Goal: Information Seeking & Learning: Learn about a topic

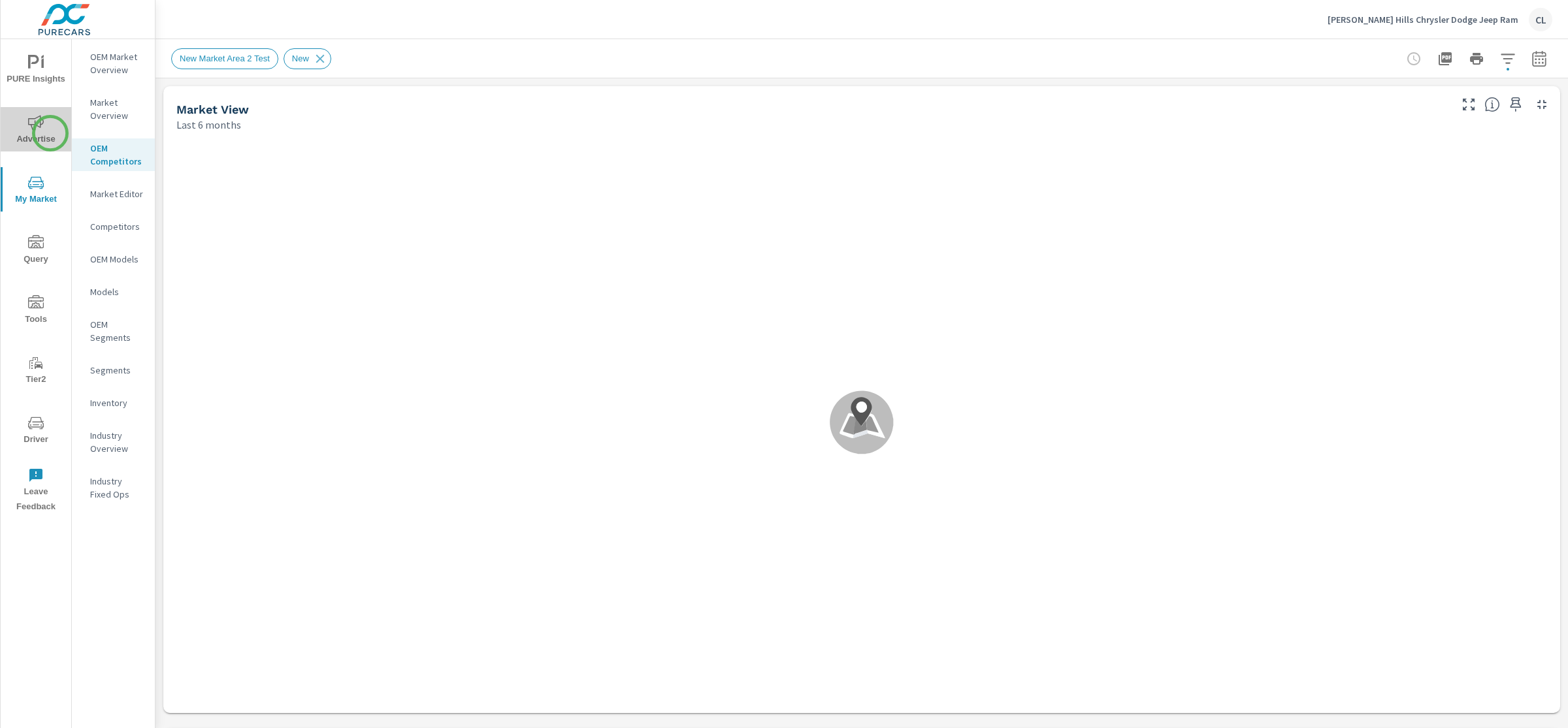
click at [50, 133] on span "Advertise" at bounding box center [36, 131] width 62 height 32
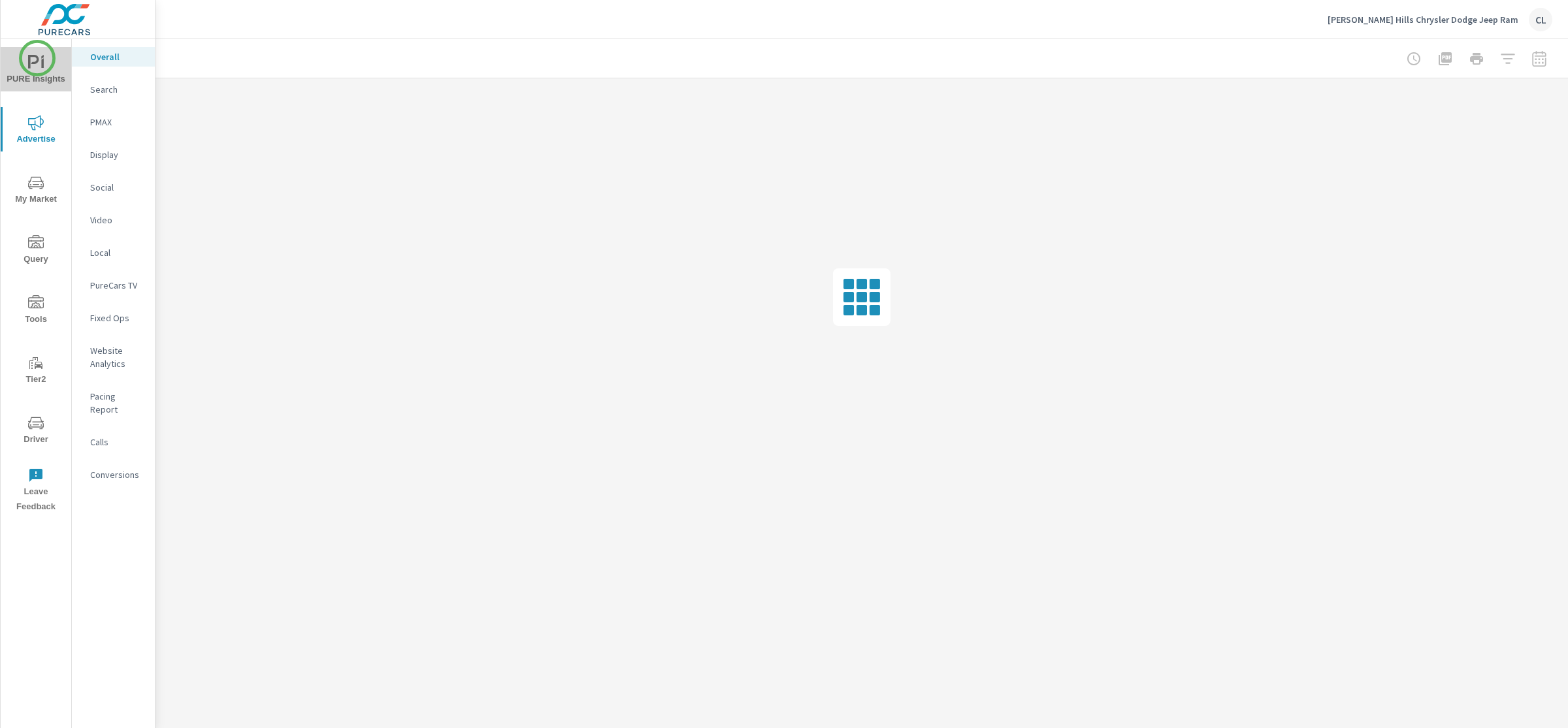
click at [37, 58] on icon "nav menu" at bounding box center [33, 62] width 11 height 14
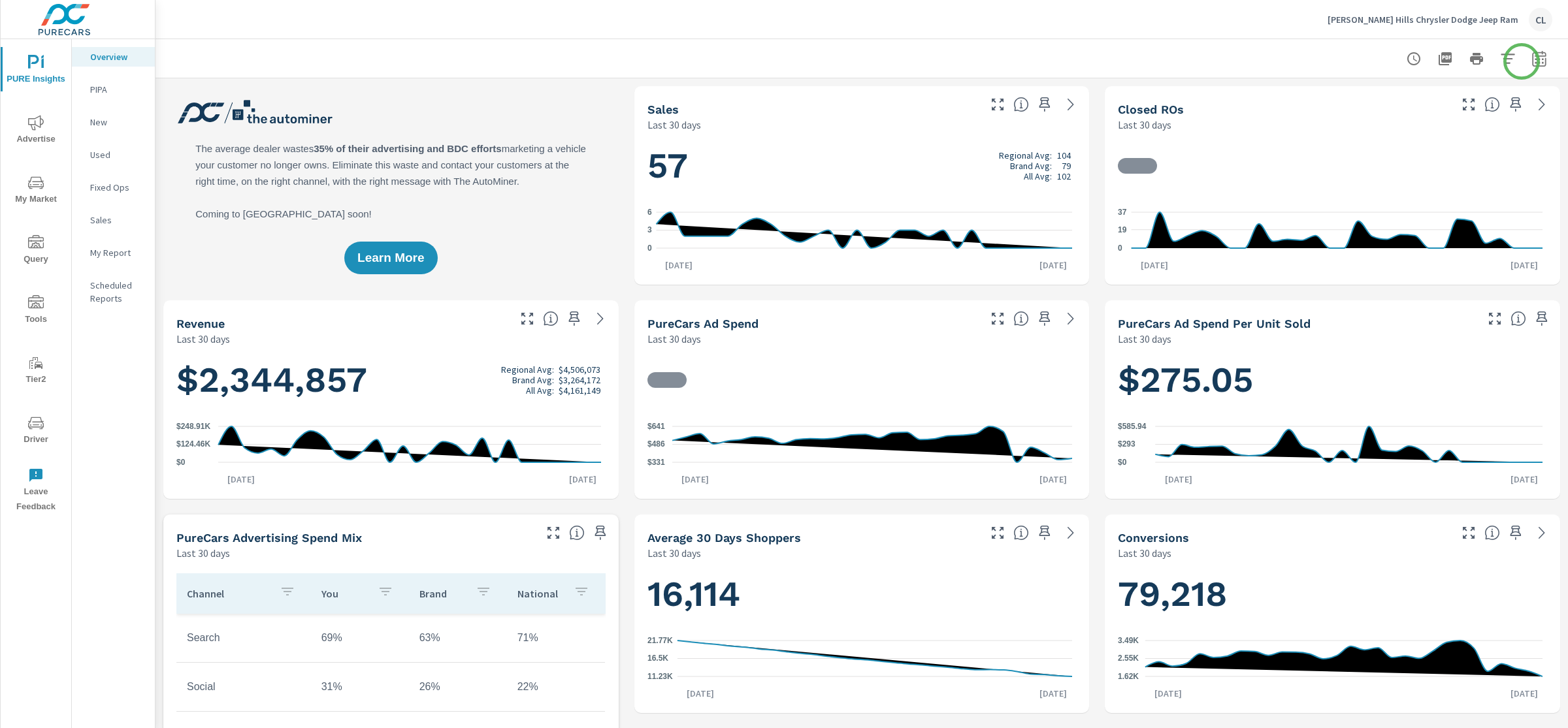
click at [1371, 58] on icon "button" at bounding box center [1539, 59] width 16 height 16
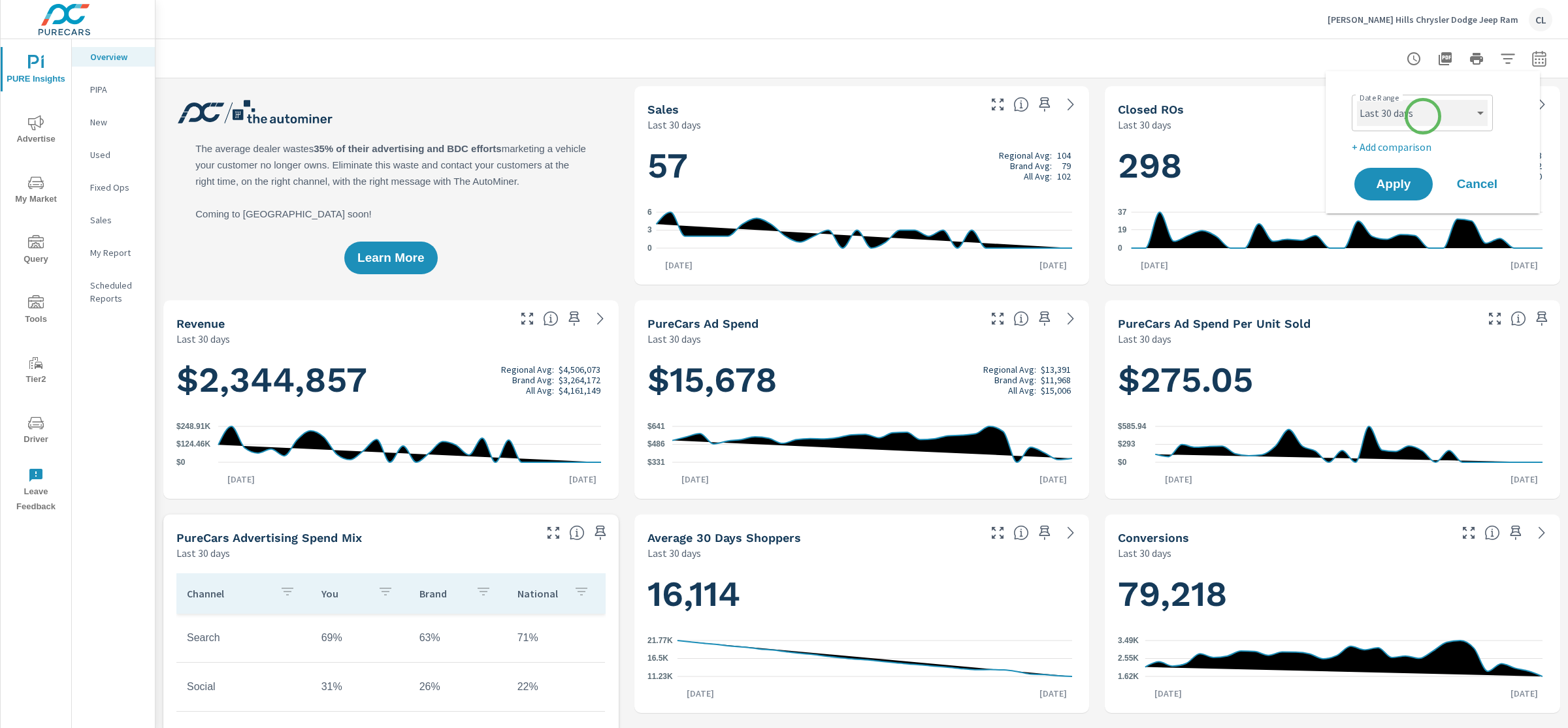
click at [1371, 116] on select "Custom Yesterday Last week Last 7 days Last 14 days Last 30 days Last 45 days L…" at bounding box center [1422, 113] width 131 height 26
click at [1357, 100] on select "Custom Yesterday Last week Last 7 days Last 14 days Last 30 days Last 45 days L…" at bounding box center [1422, 113] width 131 height 26
select select "Last month"
click at [1371, 152] on p "+ Add comparison" at bounding box center [1435, 147] width 167 height 16
select select "Previous period"
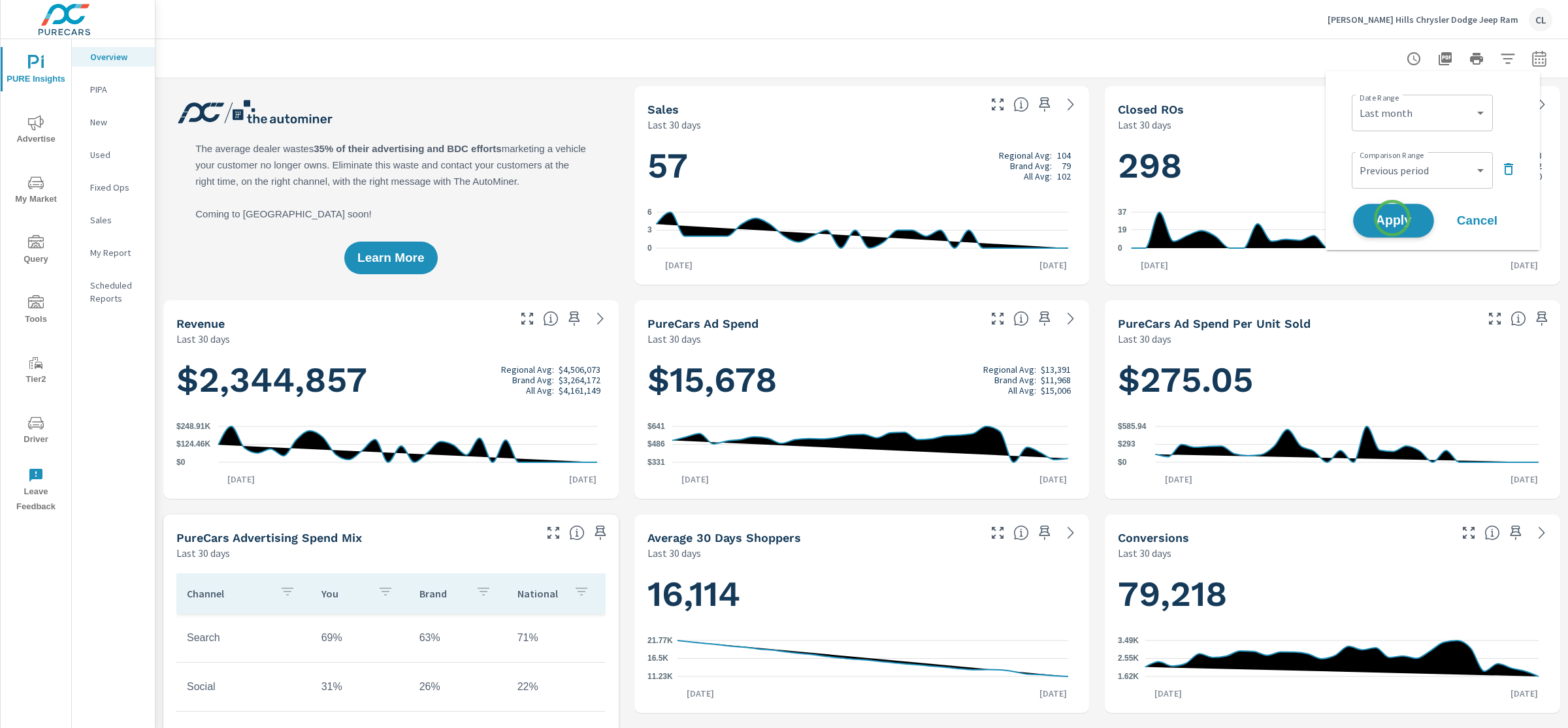
click at [1371, 220] on span "Apply" at bounding box center [1393, 220] width 54 height 12
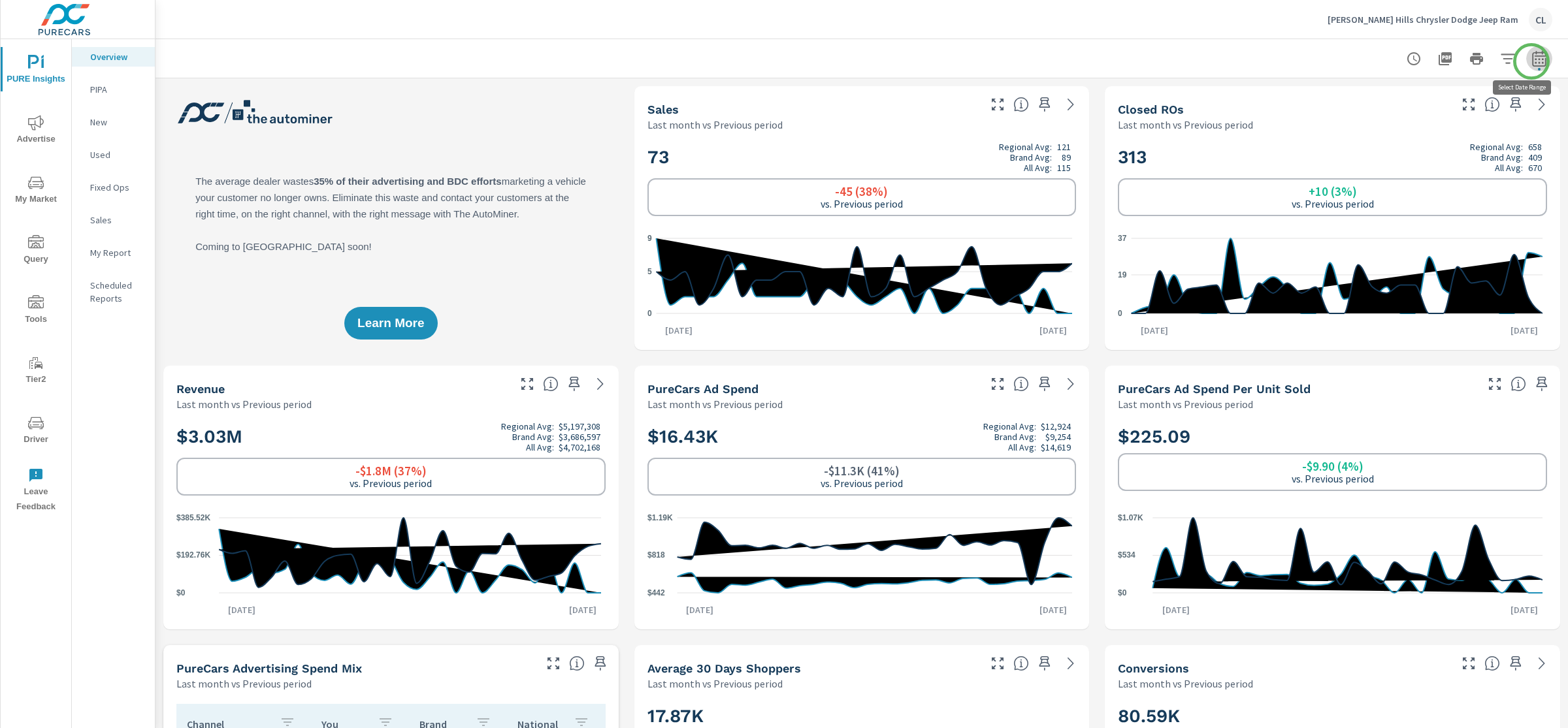
click at [1371, 62] on icon "button" at bounding box center [1539, 59] width 16 height 16
select select "Last month"
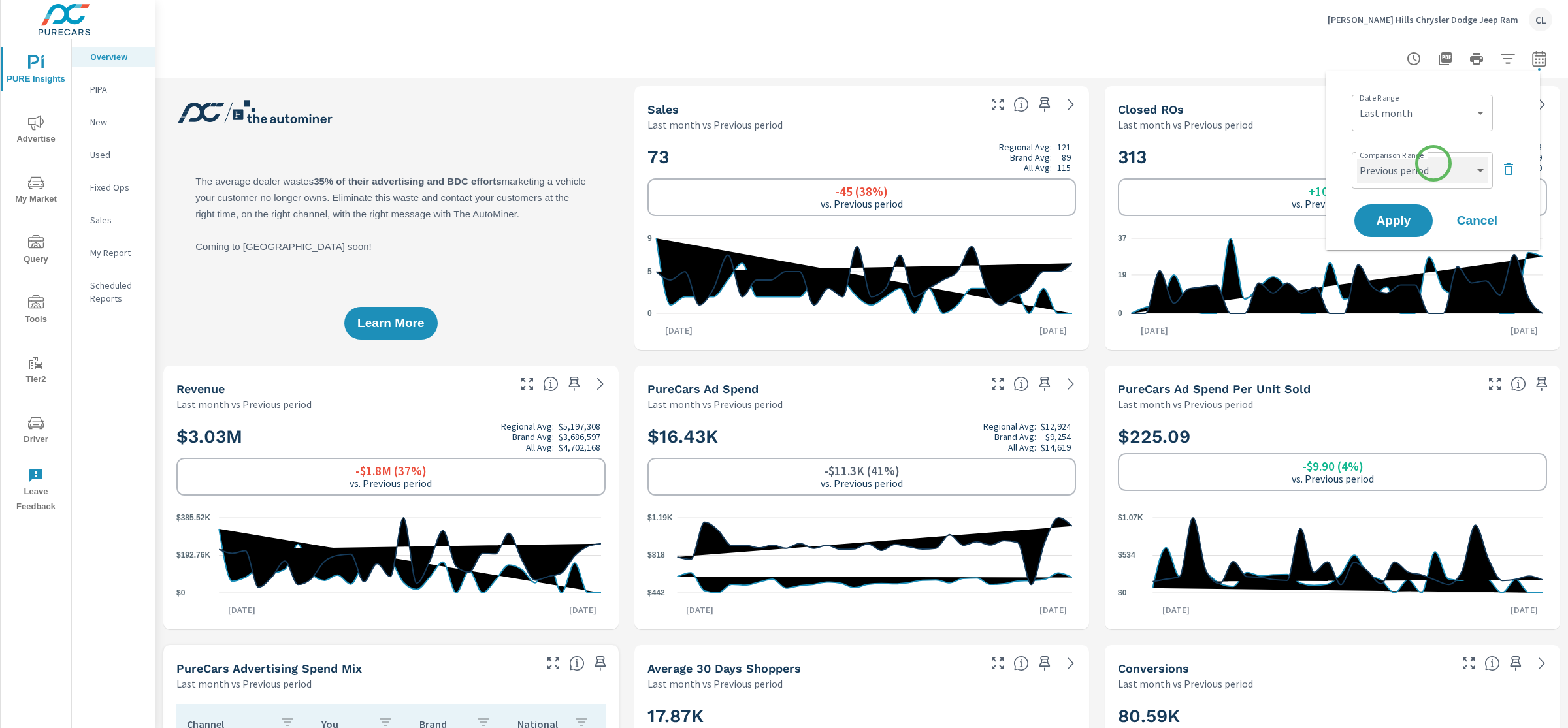
click at [1371, 163] on select "Custom Previous period Previous month Previous year" at bounding box center [1422, 170] width 131 height 26
click at [1357, 157] on select "Custom Previous period Previous month Previous year" at bounding box center [1422, 170] width 131 height 26
select select "Previous year"
click at [1371, 215] on span "Apply" at bounding box center [1393, 220] width 54 height 12
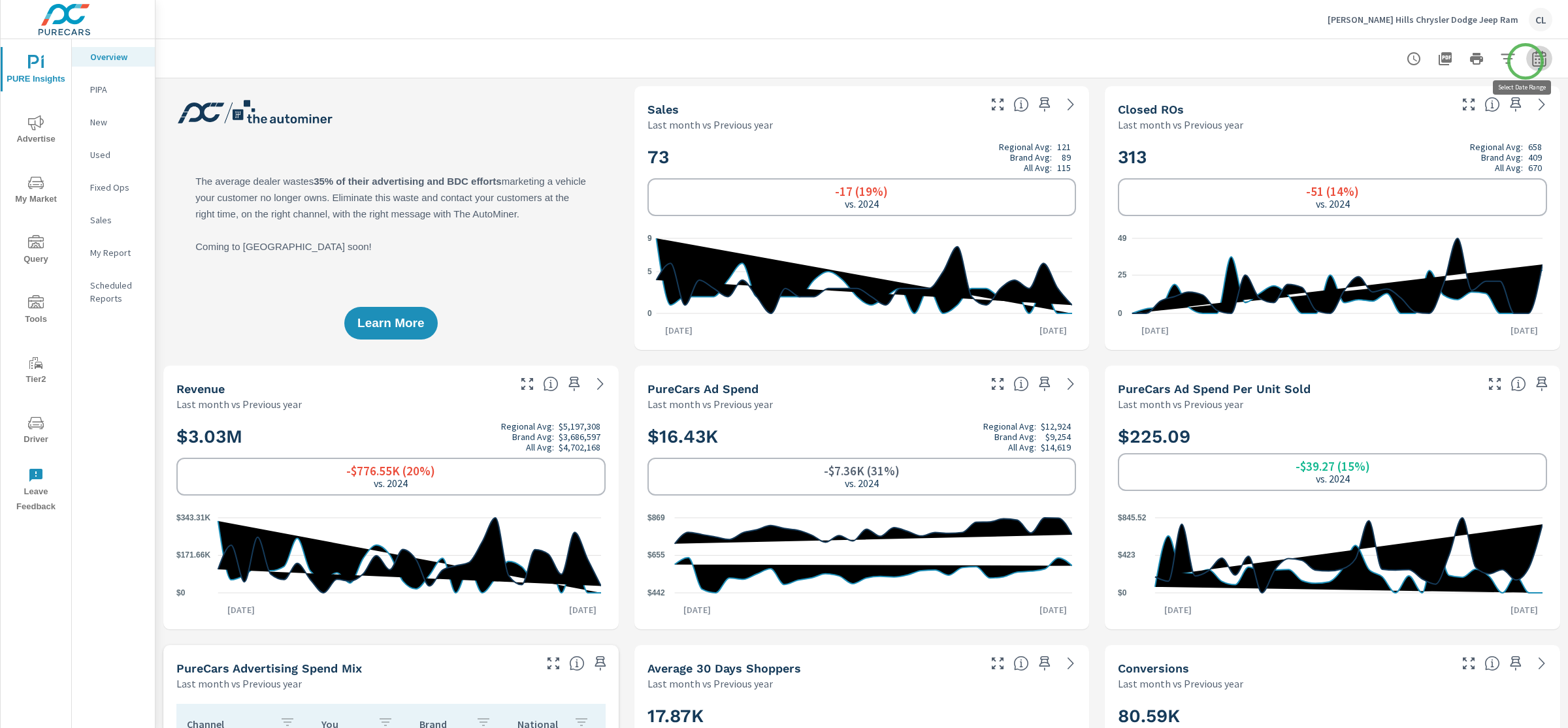
click at [1371, 62] on icon "button" at bounding box center [1539, 59] width 16 height 16
select select "Last month"
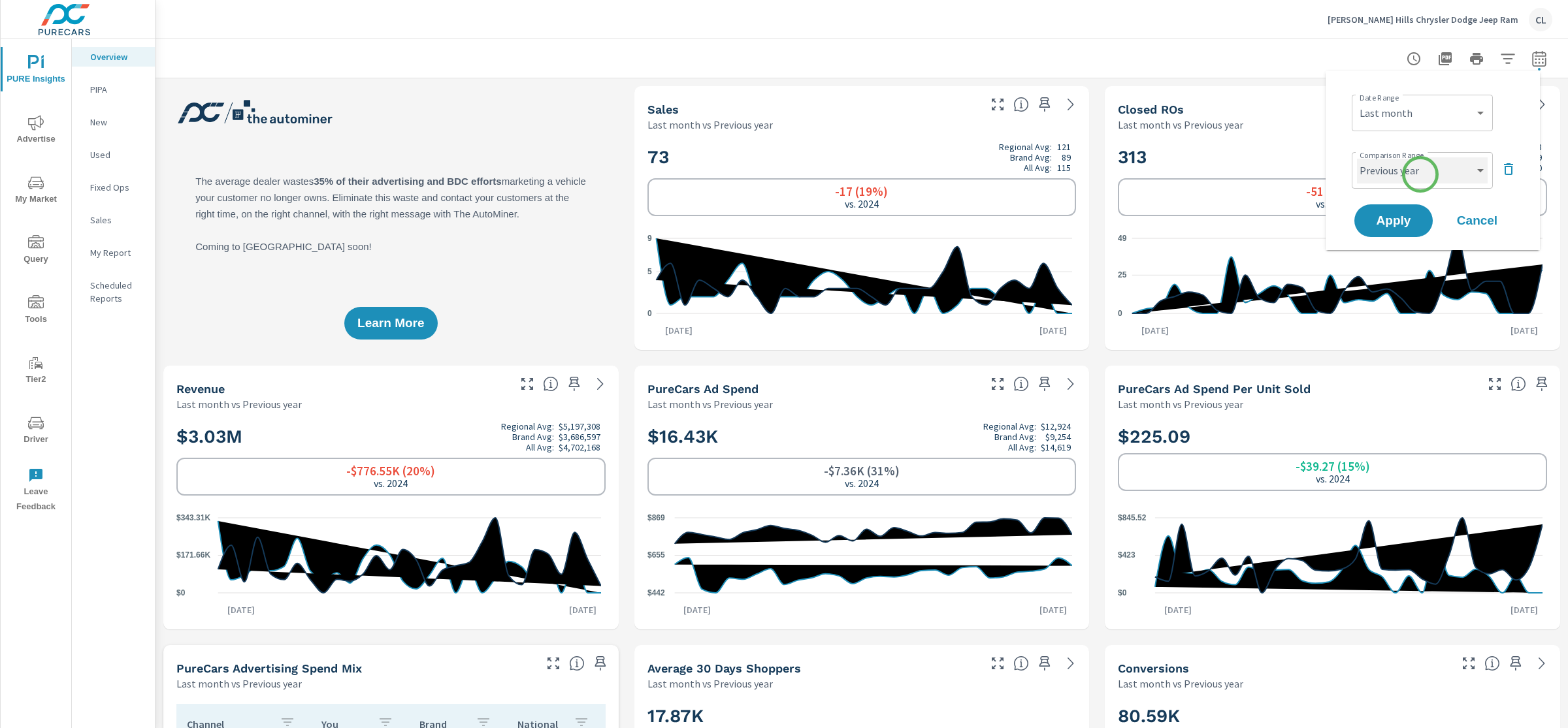
click at [1371, 174] on select "Custom Previous period Previous month Previous year" at bounding box center [1422, 170] width 131 height 26
click at [1357, 157] on select "Custom Previous period Previous month Previous year" at bounding box center [1422, 170] width 131 height 26
click at [1371, 164] on select "Custom Previous period Previous month Previous year" at bounding box center [1422, 170] width 131 height 26
click at [1357, 157] on select "Custom Previous period Previous month Previous year" at bounding box center [1422, 170] width 131 height 26
select select "Previous month"
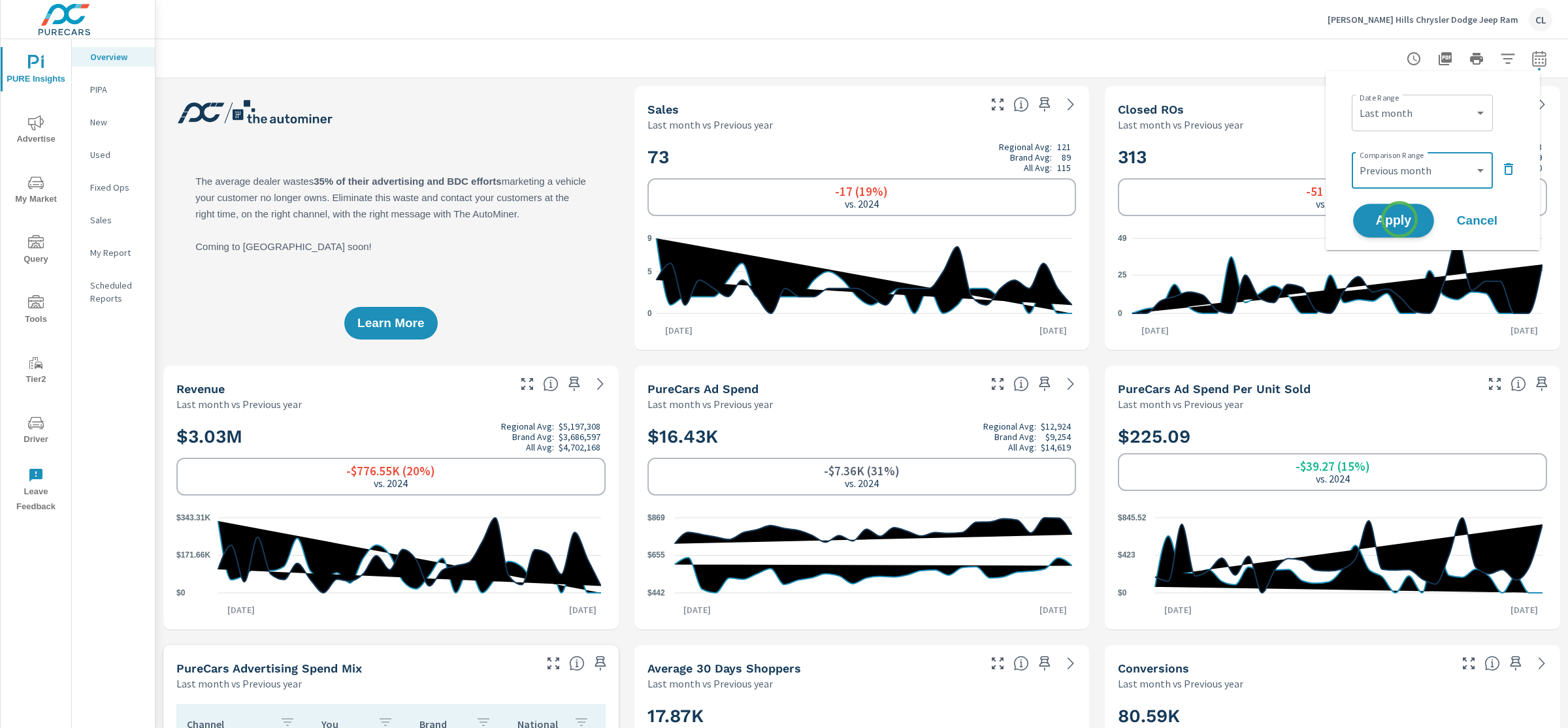
click at [1371, 220] on span "Apply" at bounding box center [1393, 220] width 54 height 12
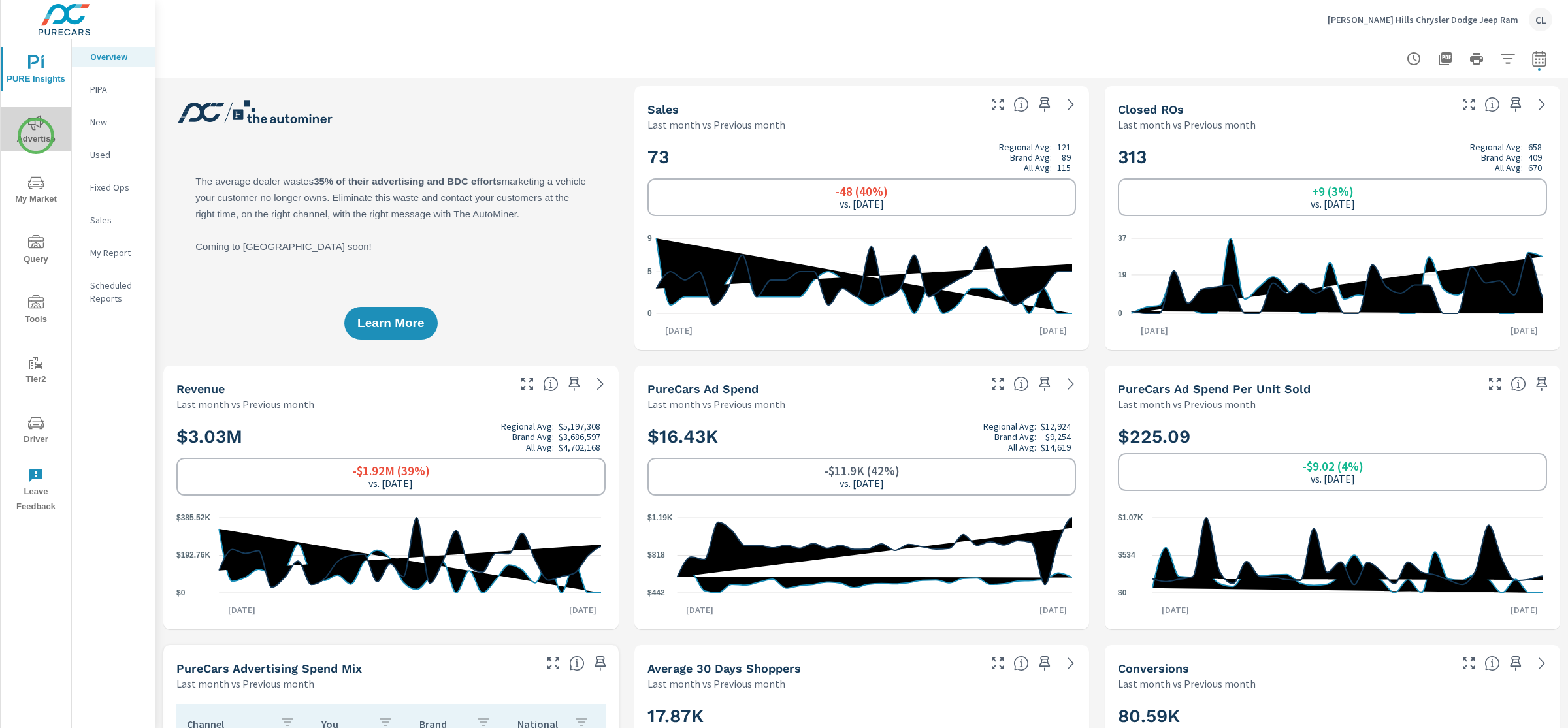
click at [36, 136] on span "Advertise" at bounding box center [36, 131] width 62 height 32
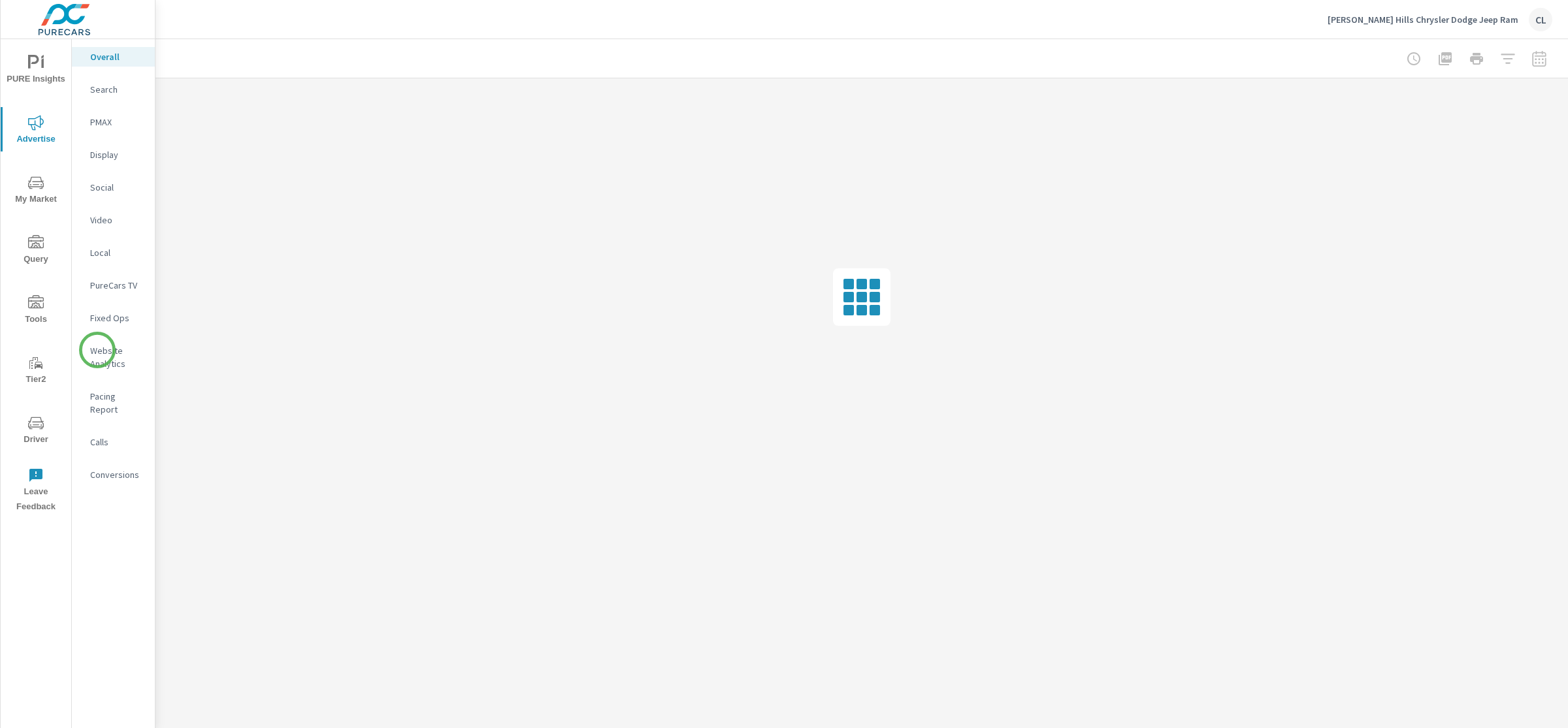
click at [107, 357] on p "Website Analytics" at bounding box center [117, 357] width 54 height 26
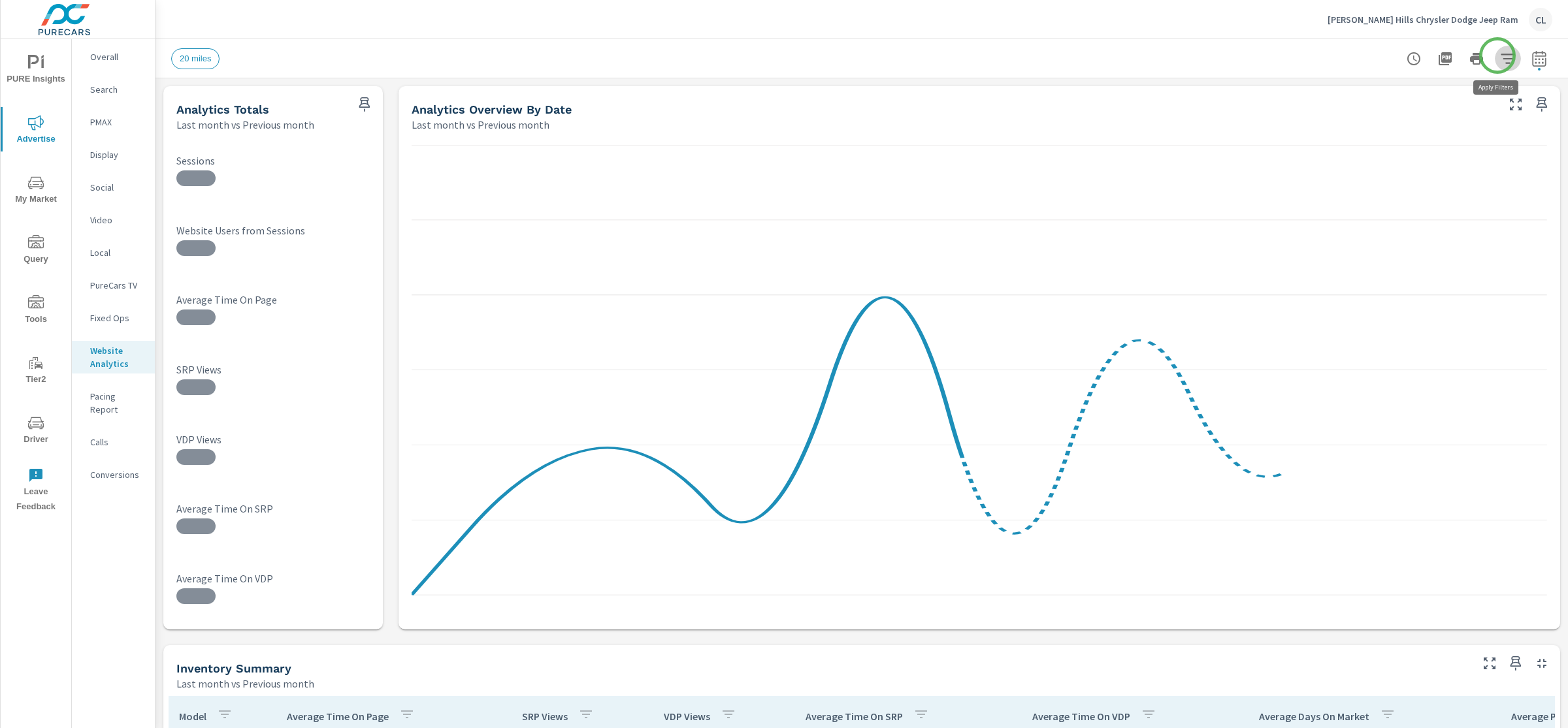
click at [1371, 56] on icon "button" at bounding box center [1508, 59] width 16 height 16
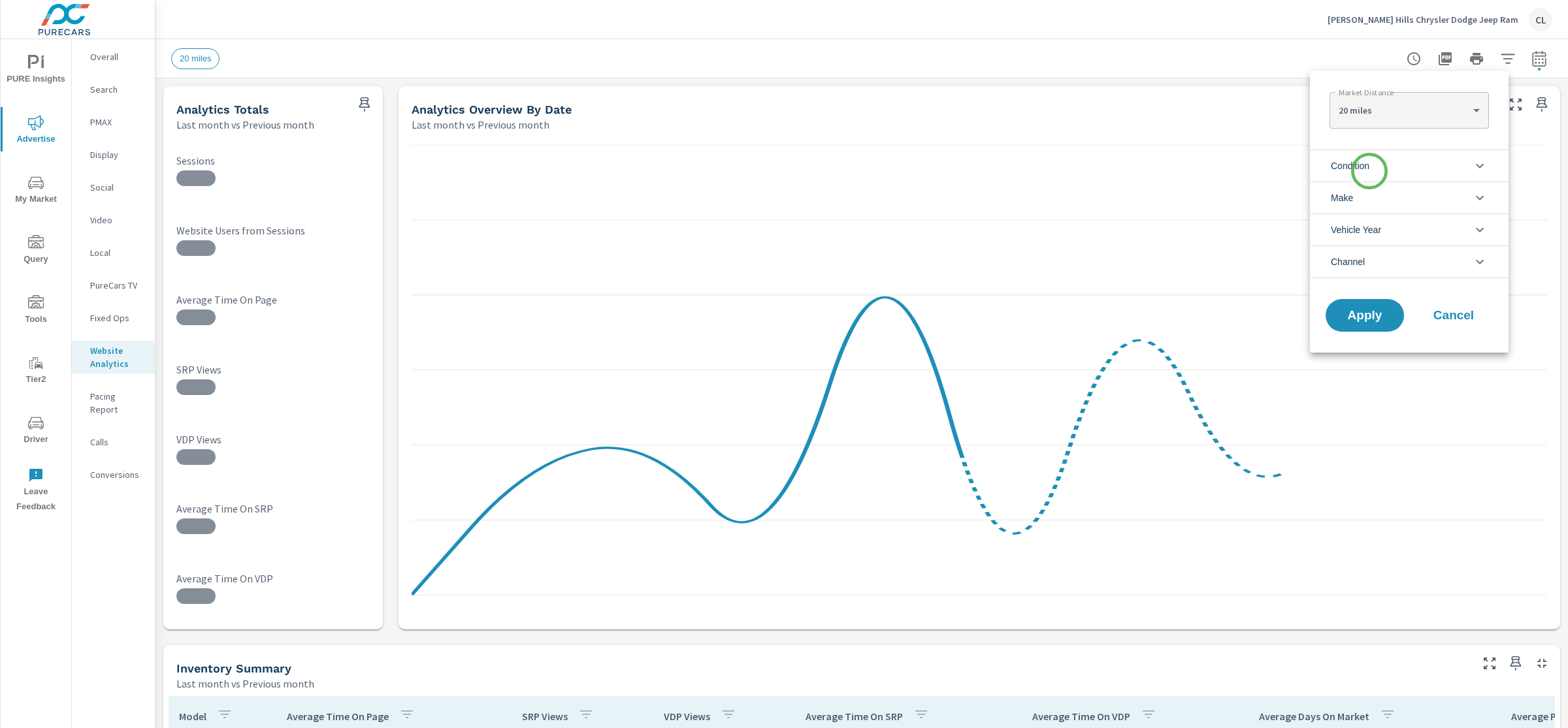
click at [1367, 175] on span "Condition" at bounding box center [1350, 165] width 38 height 31
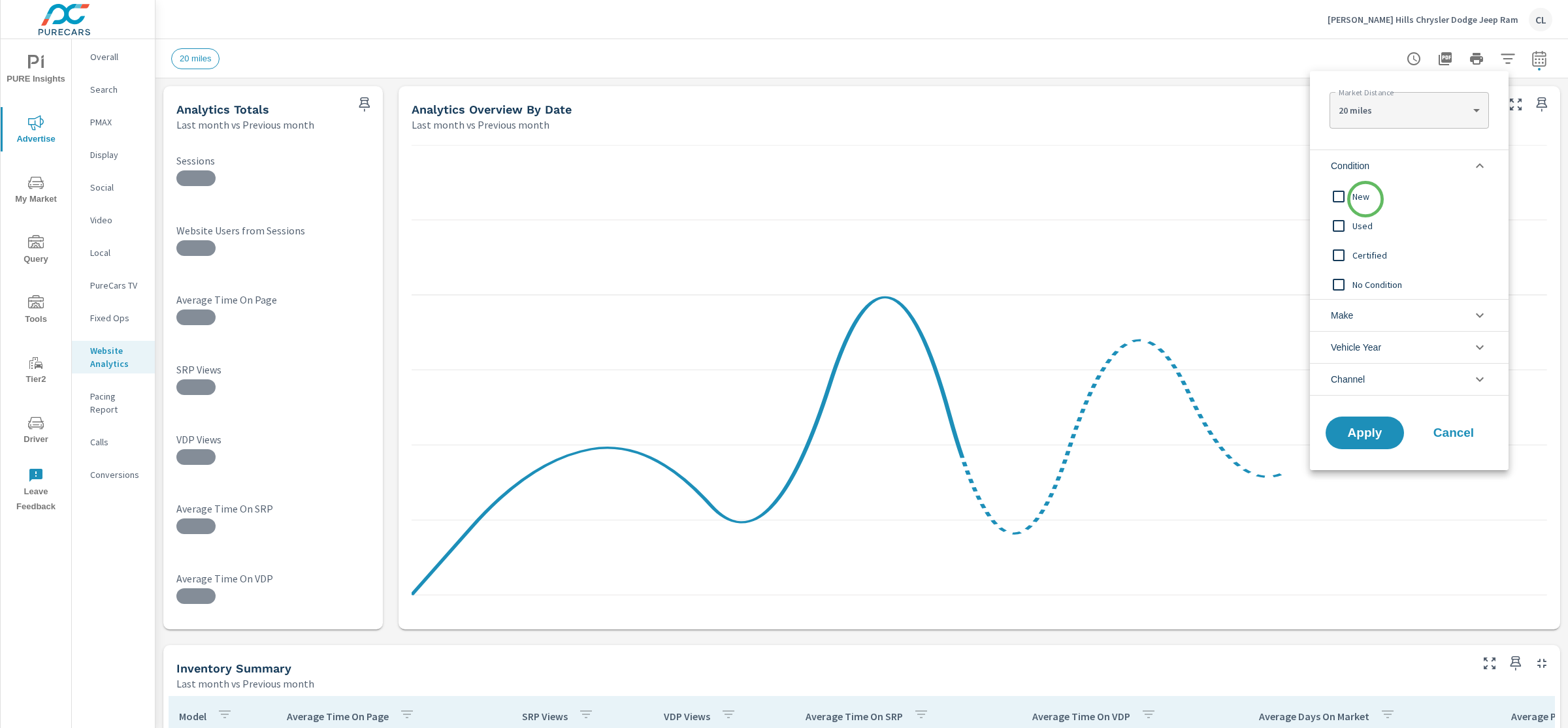
click at [1366, 199] on span "New" at bounding box center [1424, 197] width 143 height 16
click at [1371, 307] on li "Make" at bounding box center [1409, 315] width 199 height 32
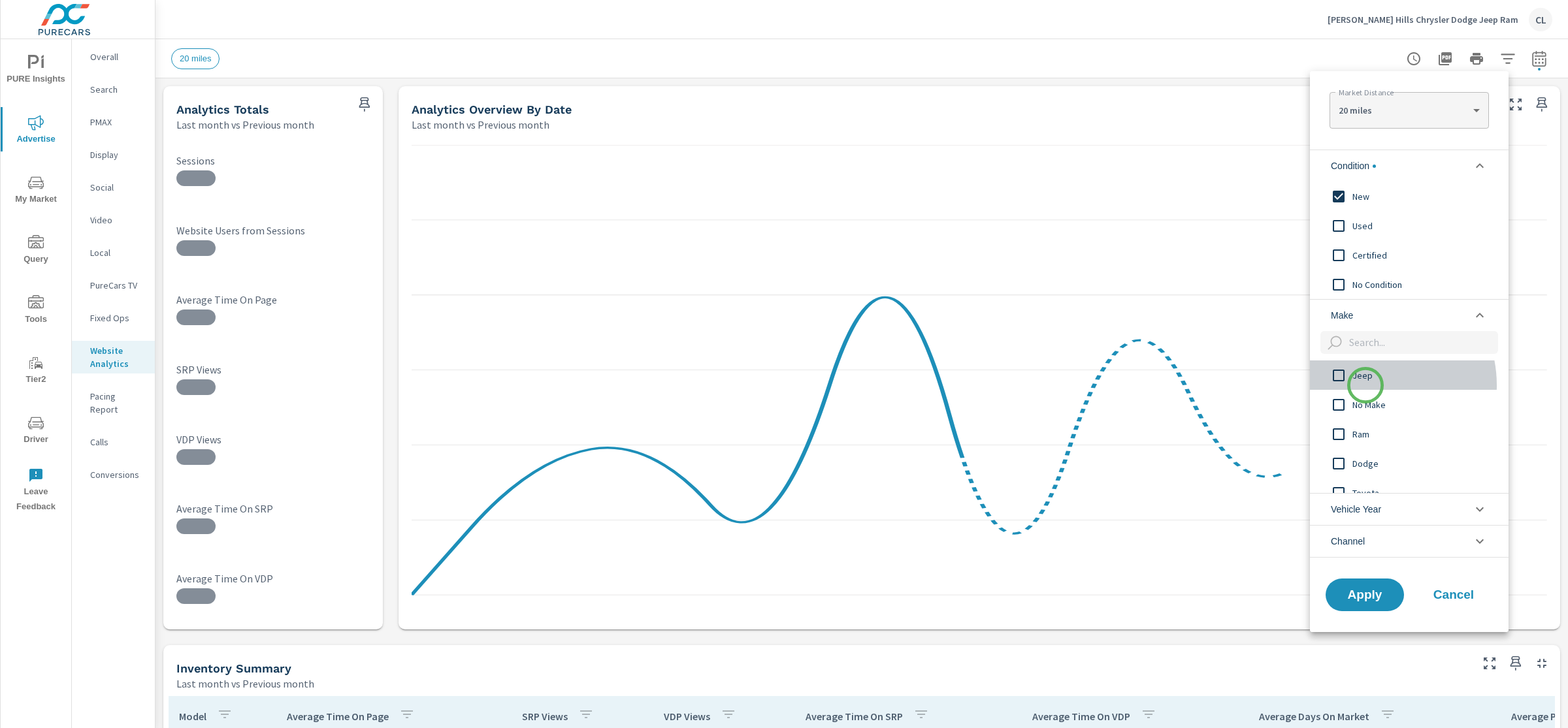
click at [1366, 385] on div "Jeep" at bounding box center [1408, 375] width 196 height 30
click at [1368, 442] on span "Ram" at bounding box center [1424, 434] width 143 height 16
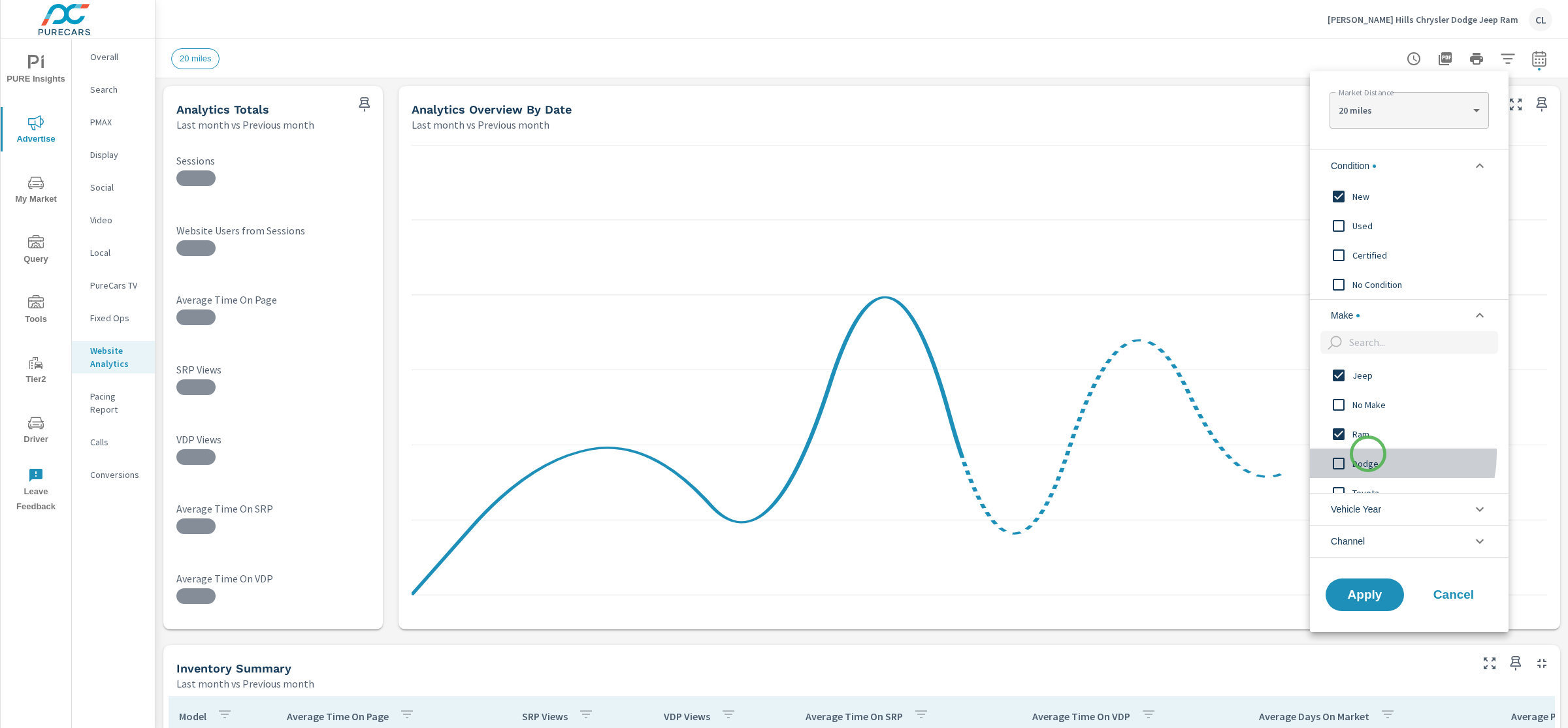
click at [1368, 454] on div "Dodge" at bounding box center [1408, 463] width 196 height 30
click at [1358, 412] on span "Dodge" at bounding box center [1424, 414] width 143 height 16
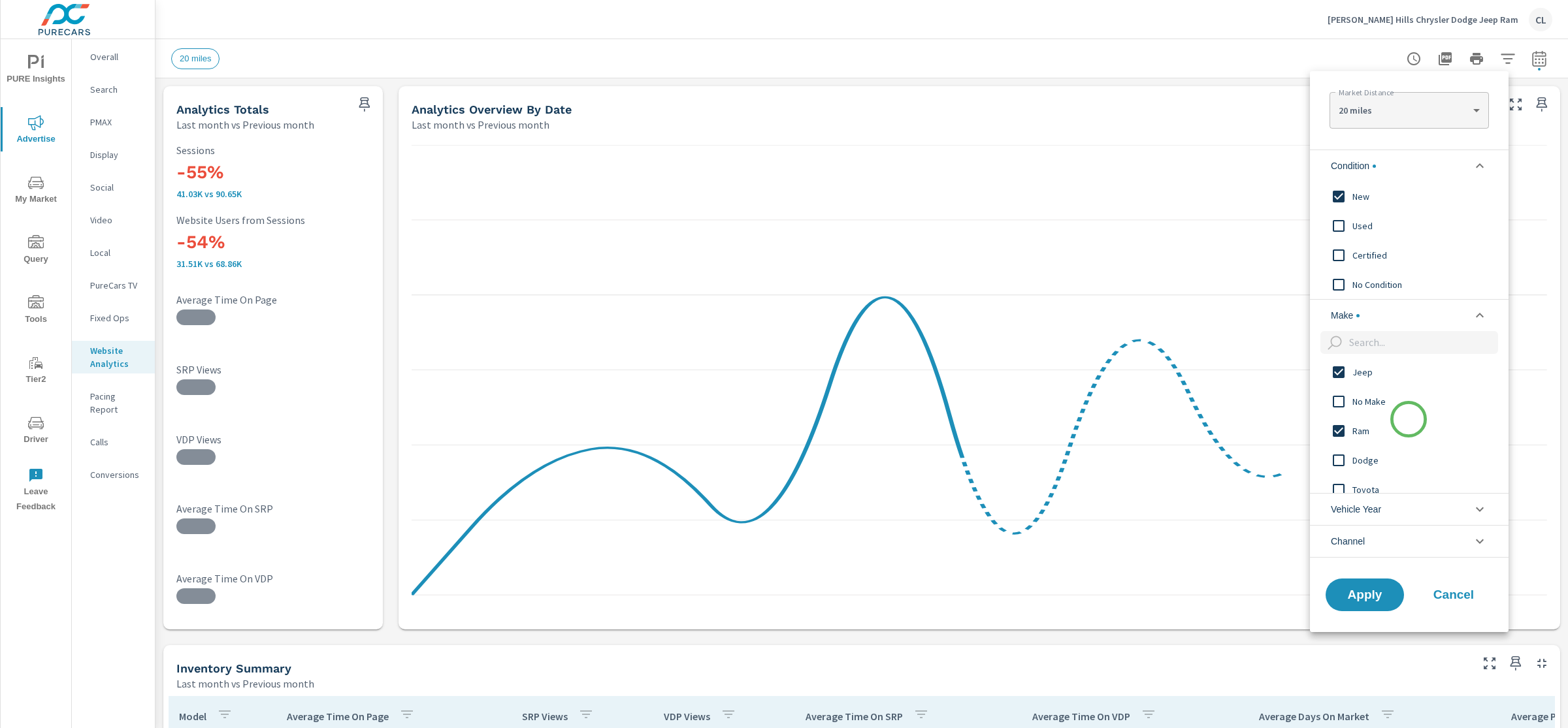
scroll to position [0, 0]
click at [1360, 376] on span "Jeep" at bounding box center [1424, 376] width 143 height 16
click at [1369, 600] on span "Apply" at bounding box center [1365, 594] width 54 height 12
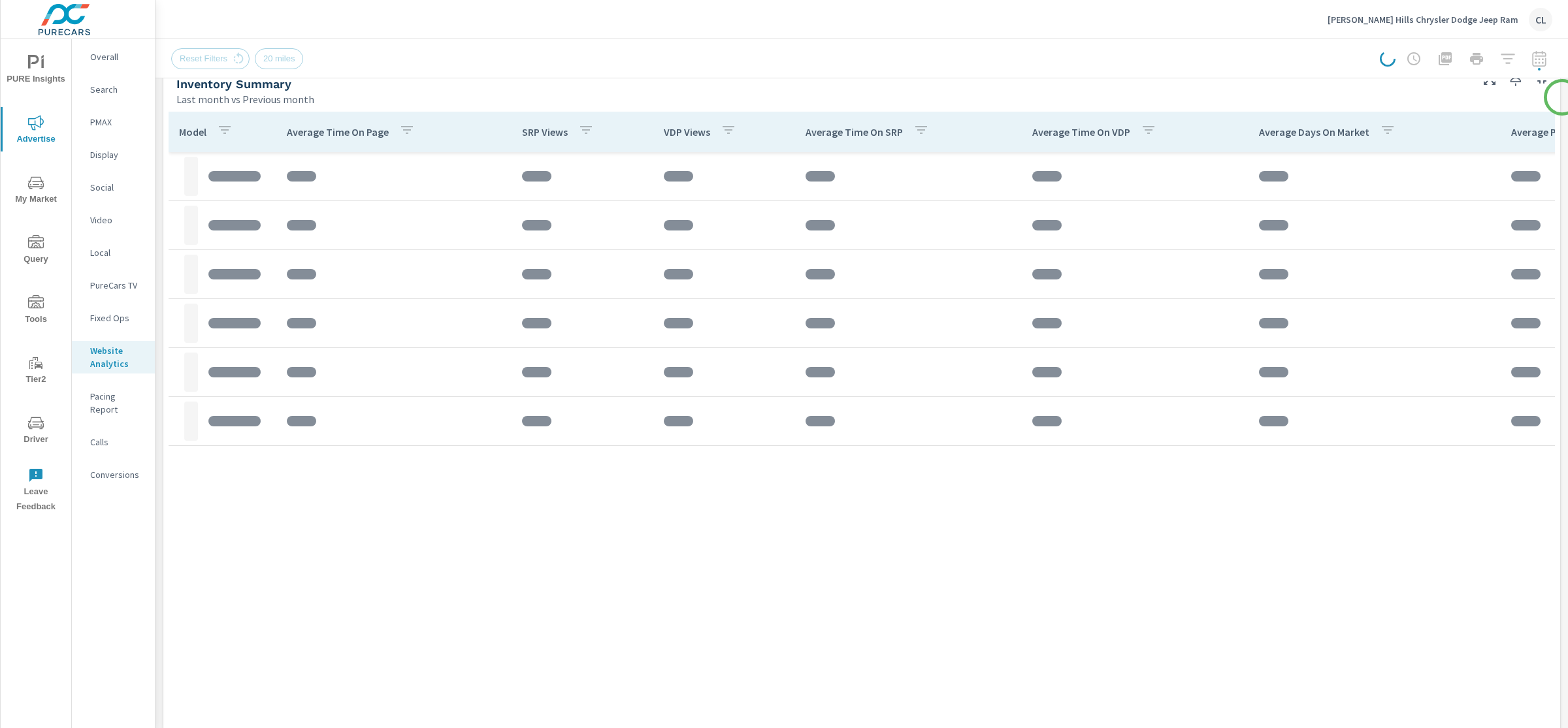
scroll to position [589, 0]
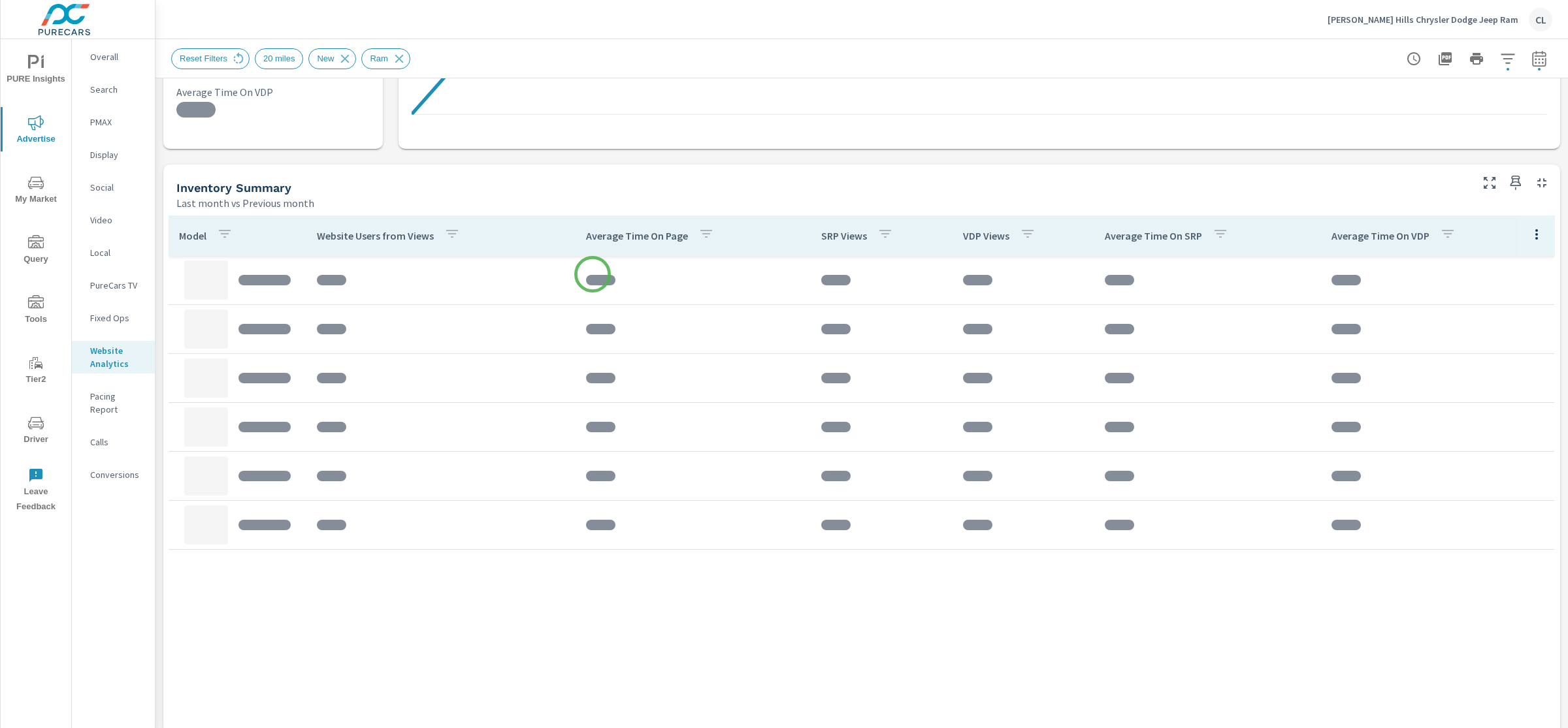
scroll to position [500, 0]
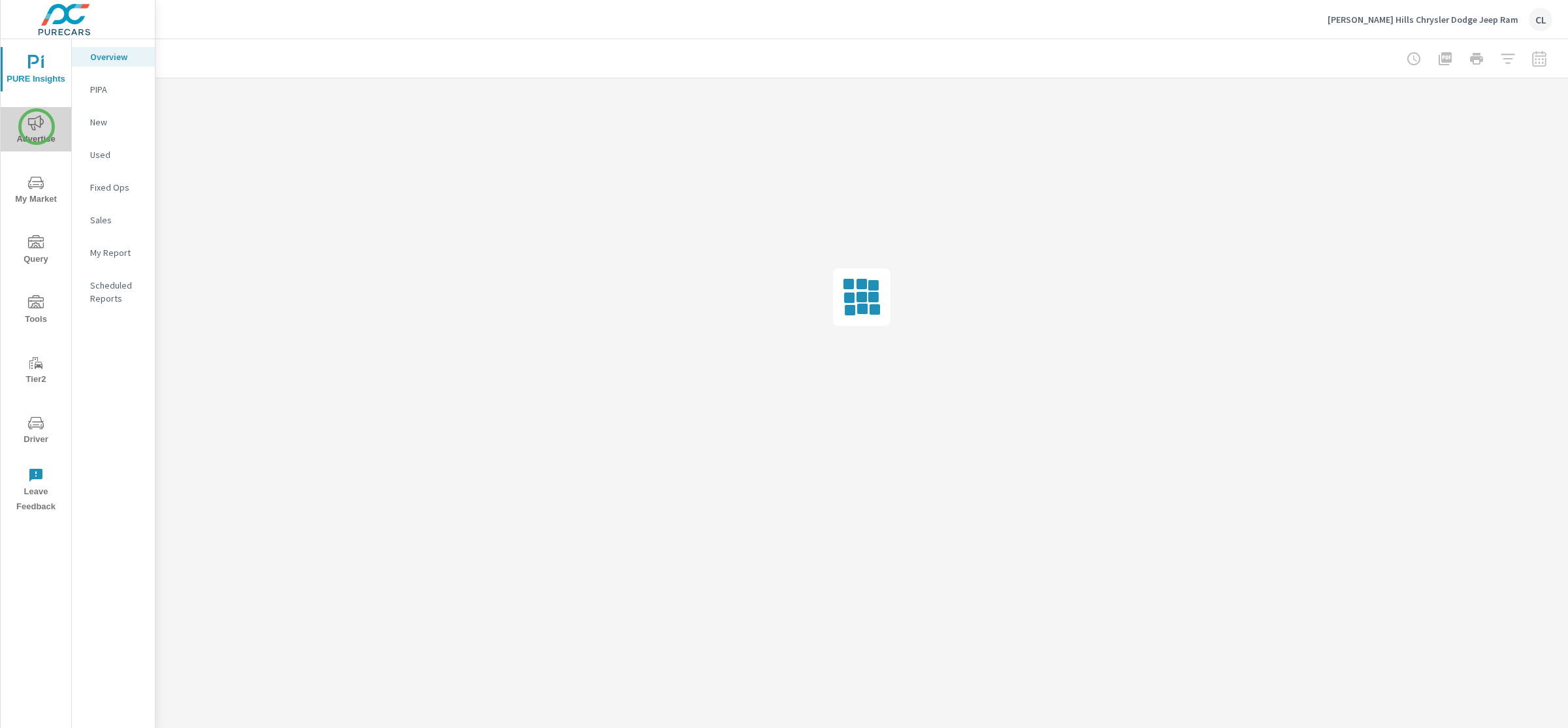
click at [36, 127] on icon "nav menu" at bounding box center [36, 123] width 16 height 16
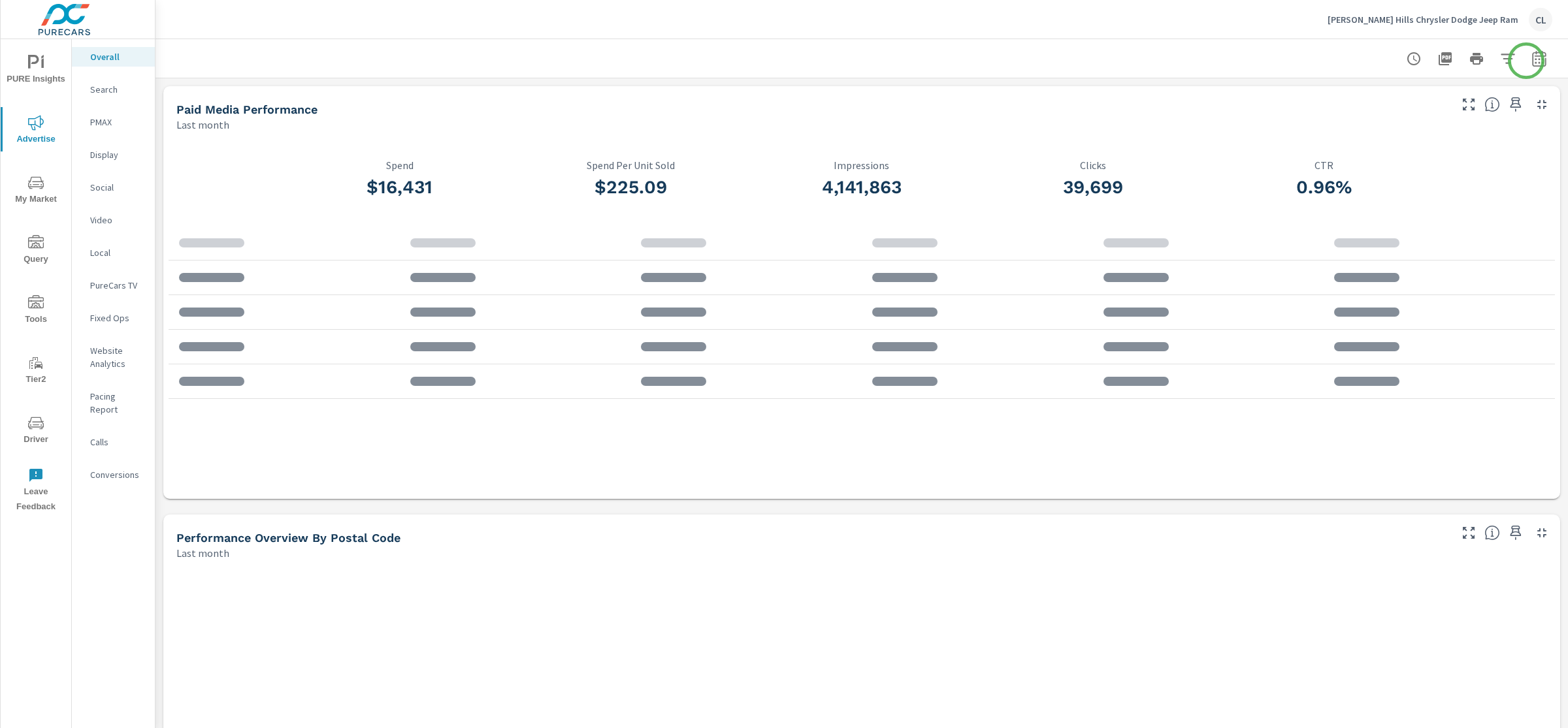
click at [1531, 58] on icon "button" at bounding box center [1539, 59] width 16 height 16
select select "Last month"
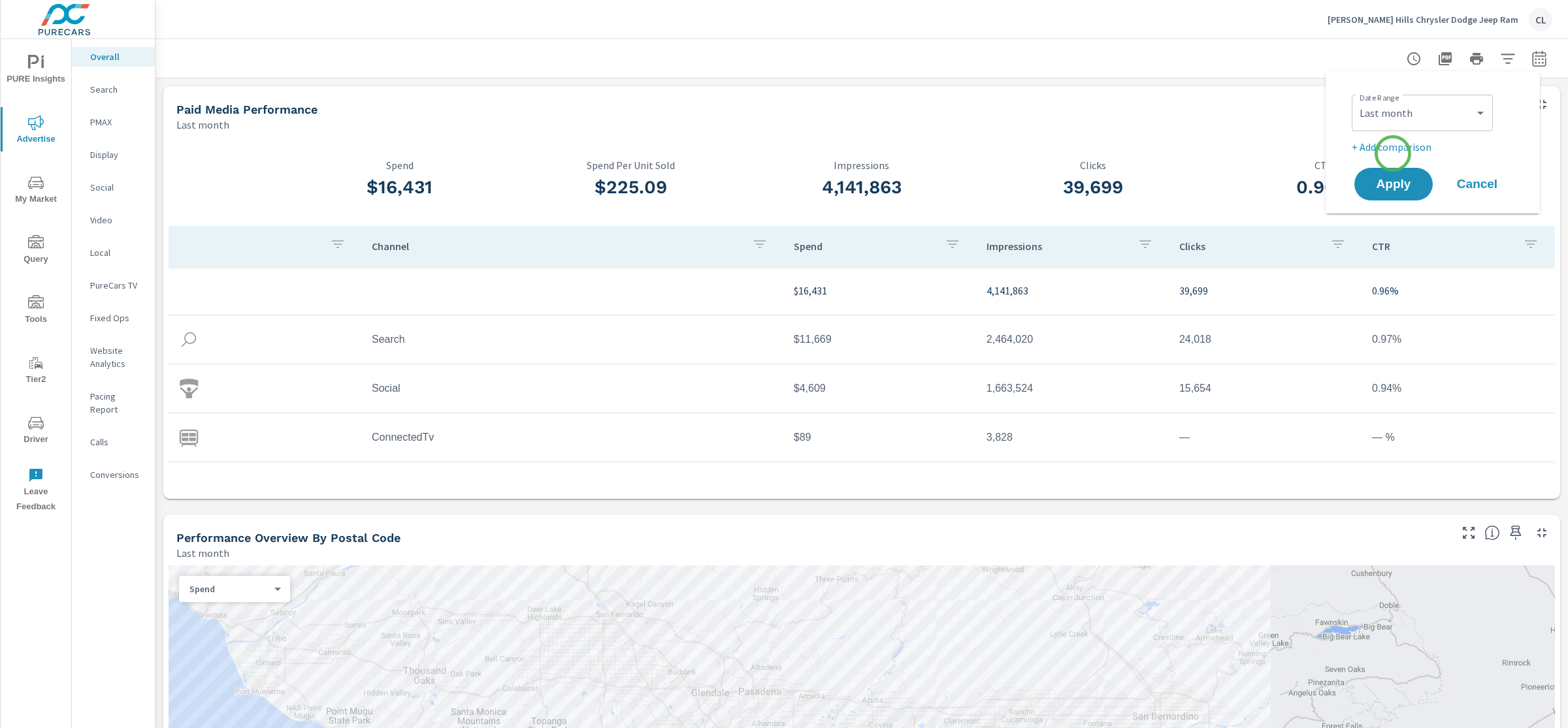
click at [1393, 154] on p "+ Add comparison" at bounding box center [1435, 147] width 167 height 16
select select "Previous period"
click at [1380, 216] on span "Apply" at bounding box center [1393, 220] width 54 height 12
click at [96, 183] on p "Social" at bounding box center [117, 187] width 54 height 13
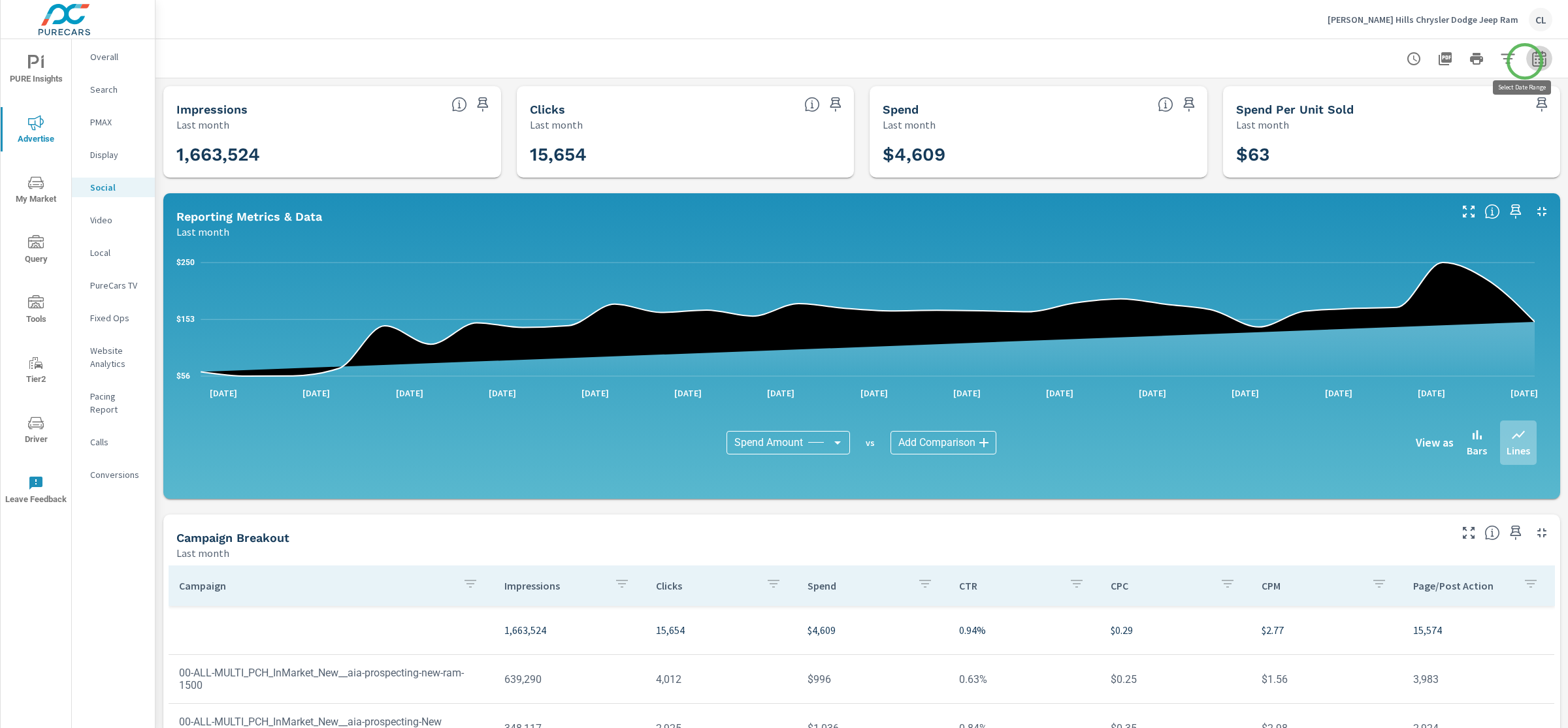
click at [1531, 62] on icon "button" at bounding box center [1539, 59] width 16 height 16
select select "Last month"
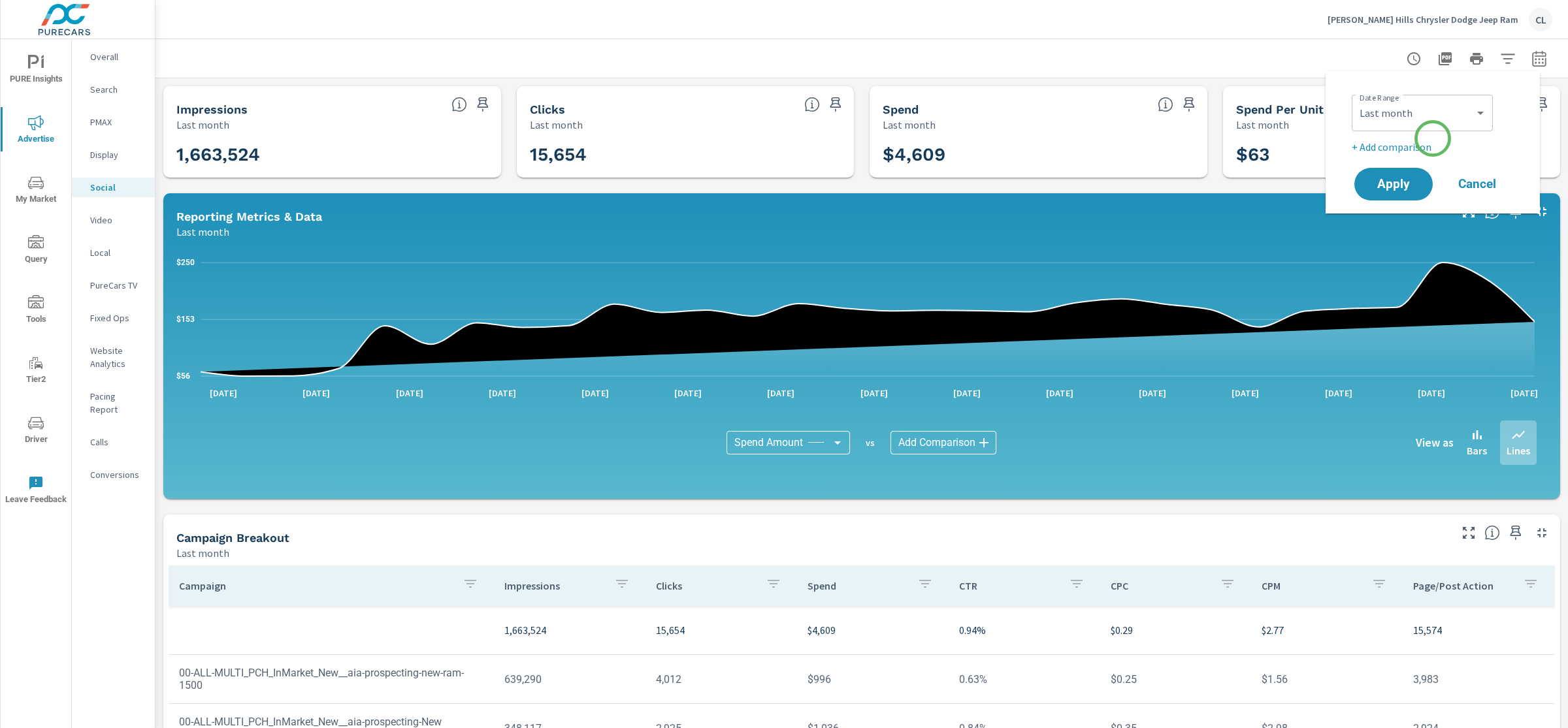
click at [1419, 145] on p "+ Add comparison" at bounding box center [1435, 147] width 167 height 16
select select "Previous period"
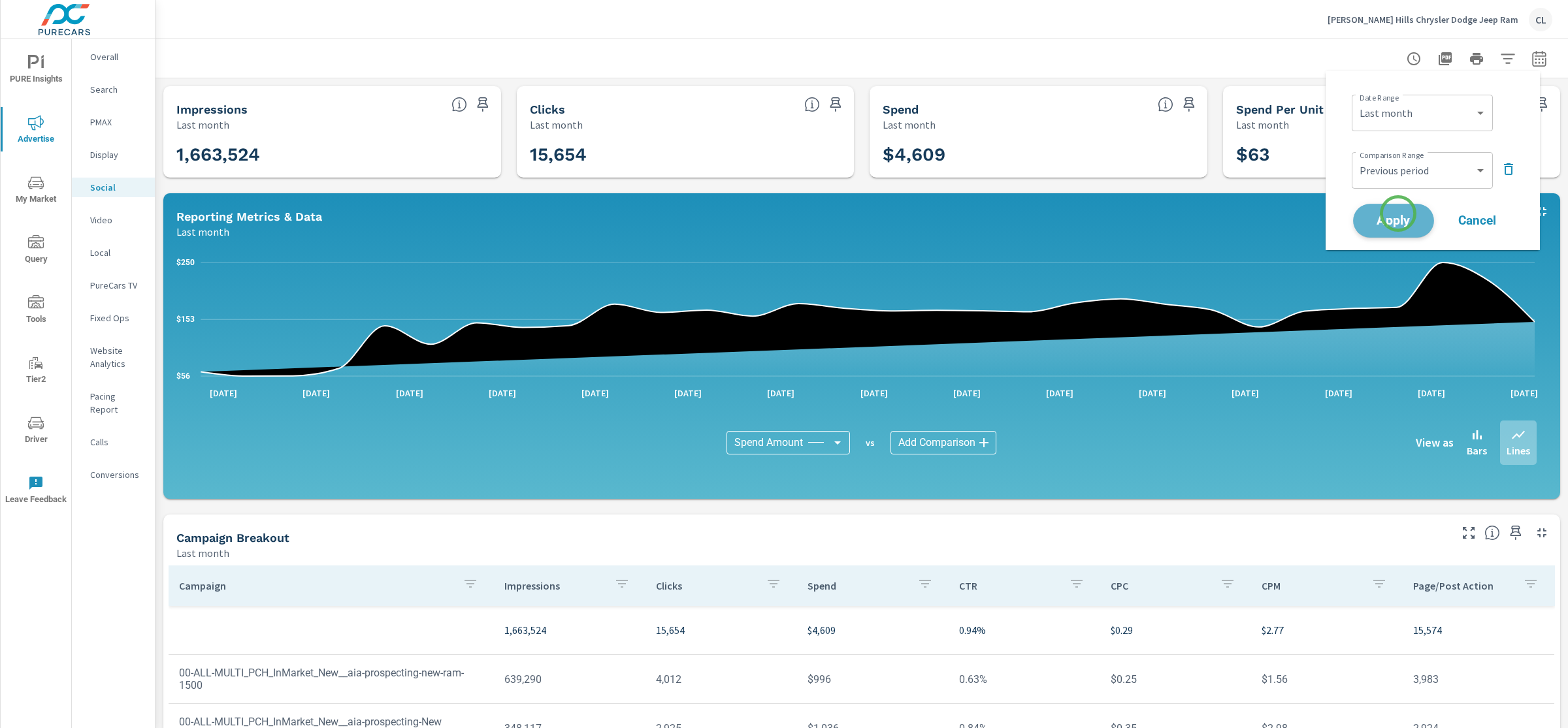
click at [1398, 215] on span "Apply" at bounding box center [1393, 220] width 54 height 12
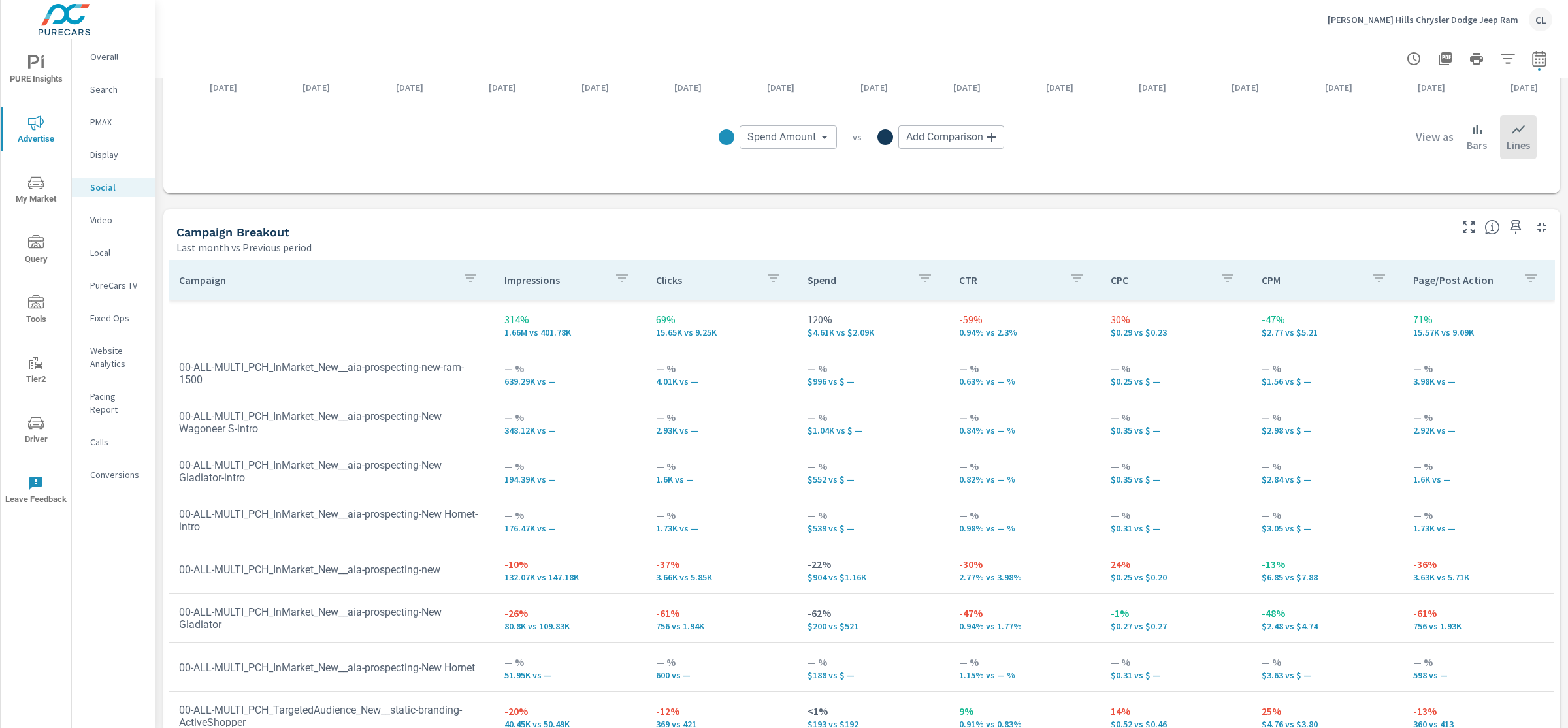
scroll to position [468, 0]
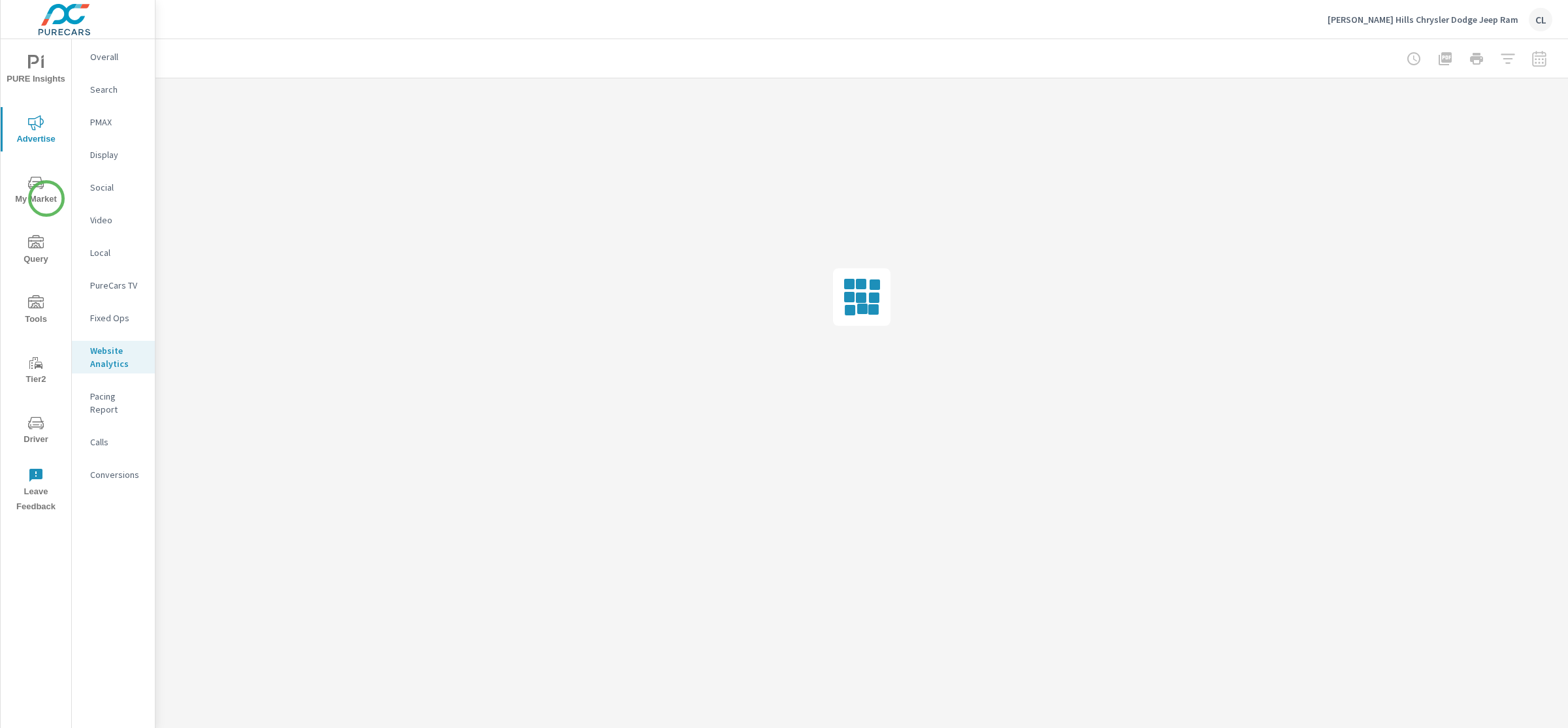
click at [42, 189] on icon "nav menu" at bounding box center [36, 183] width 16 height 16
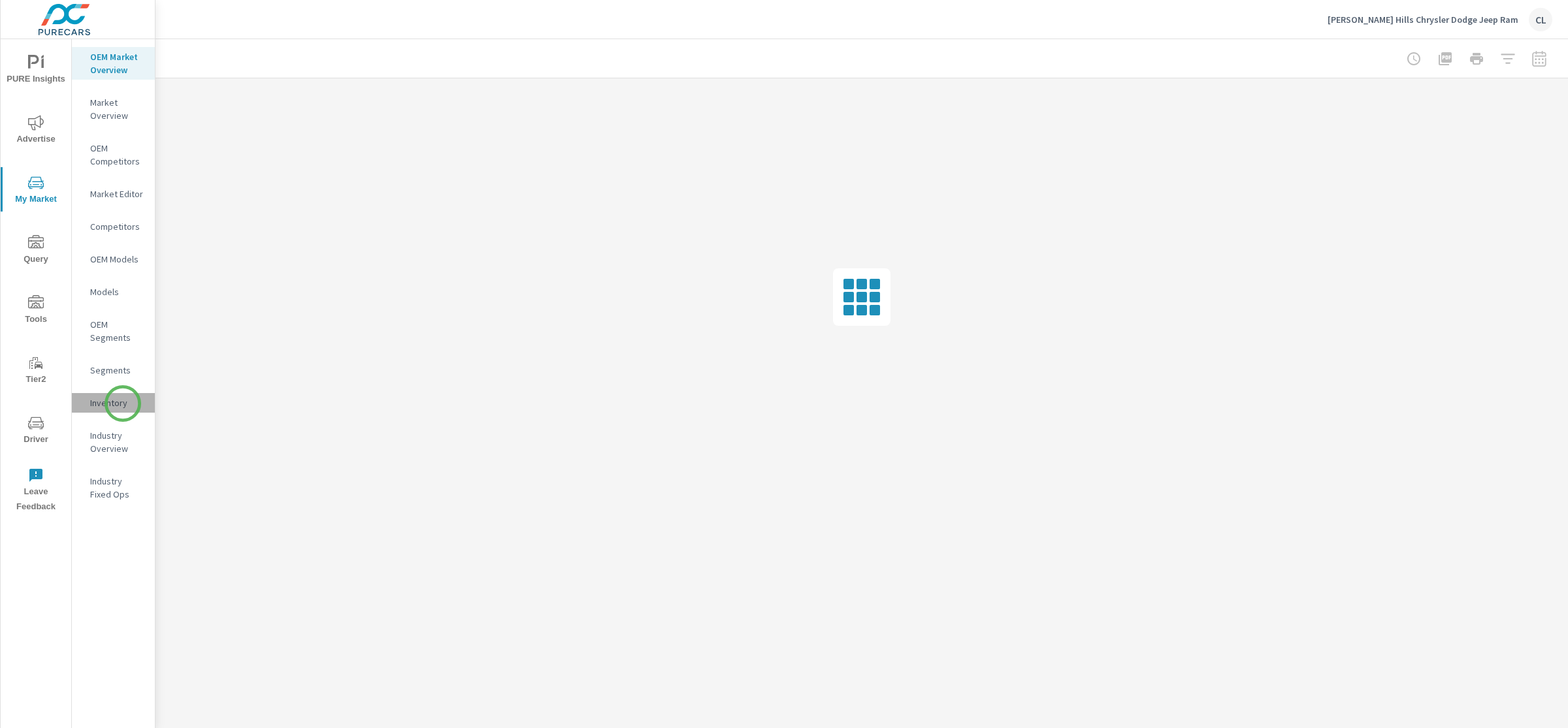
click at [123, 403] on p "Inventory" at bounding box center [117, 403] width 54 height 13
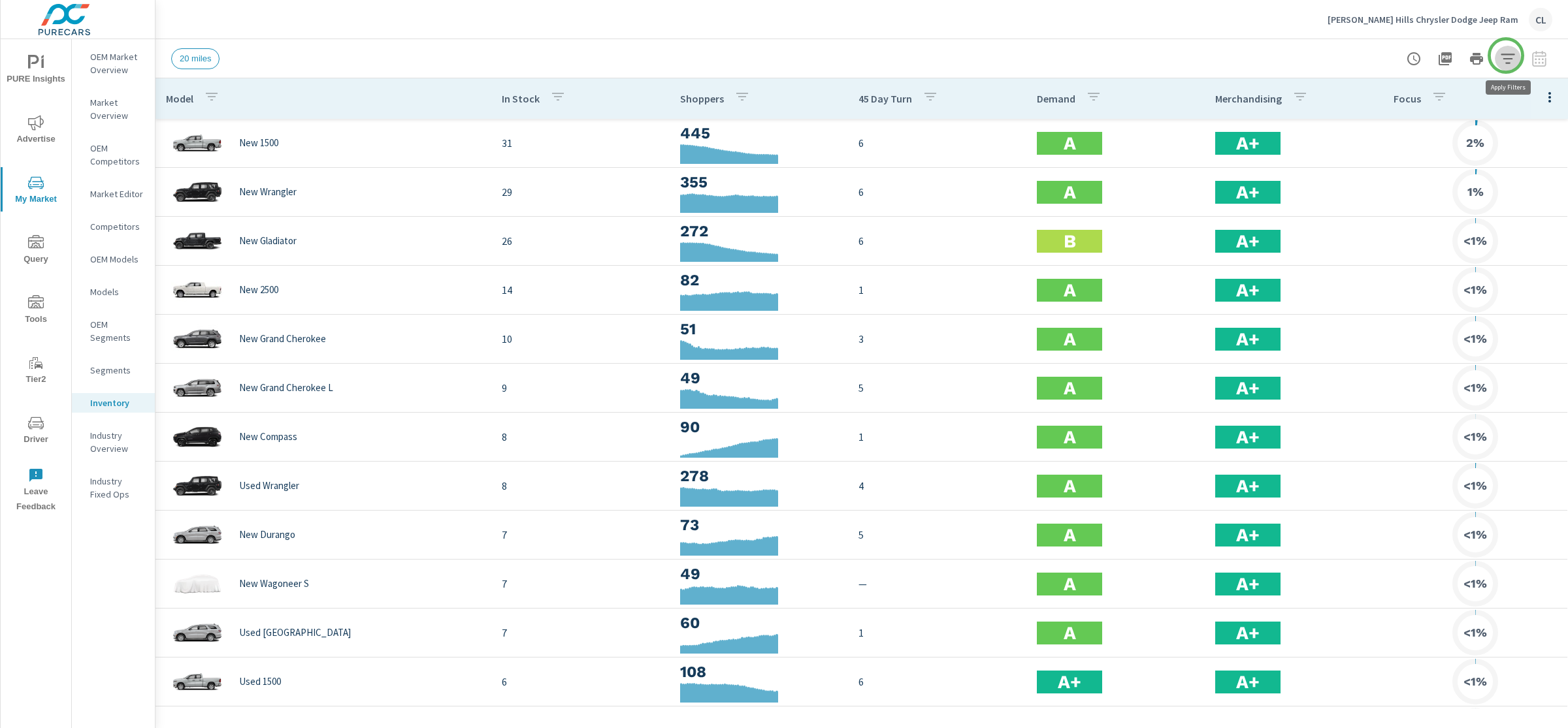
click at [1506, 56] on icon "button" at bounding box center [1508, 59] width 16 height 16
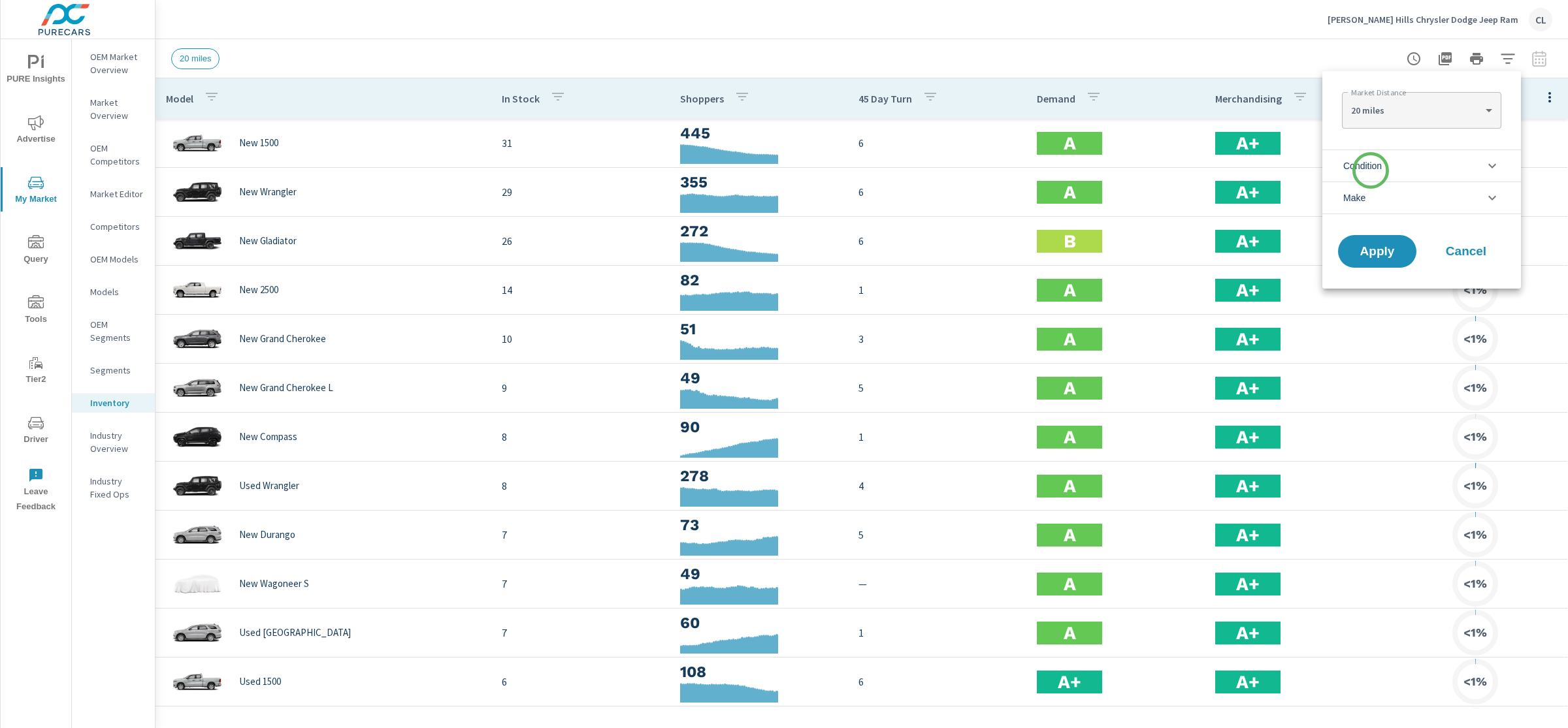
click at [1371, 170] on span "Condition" at bounding box center [1362, 165] width 38 height 31
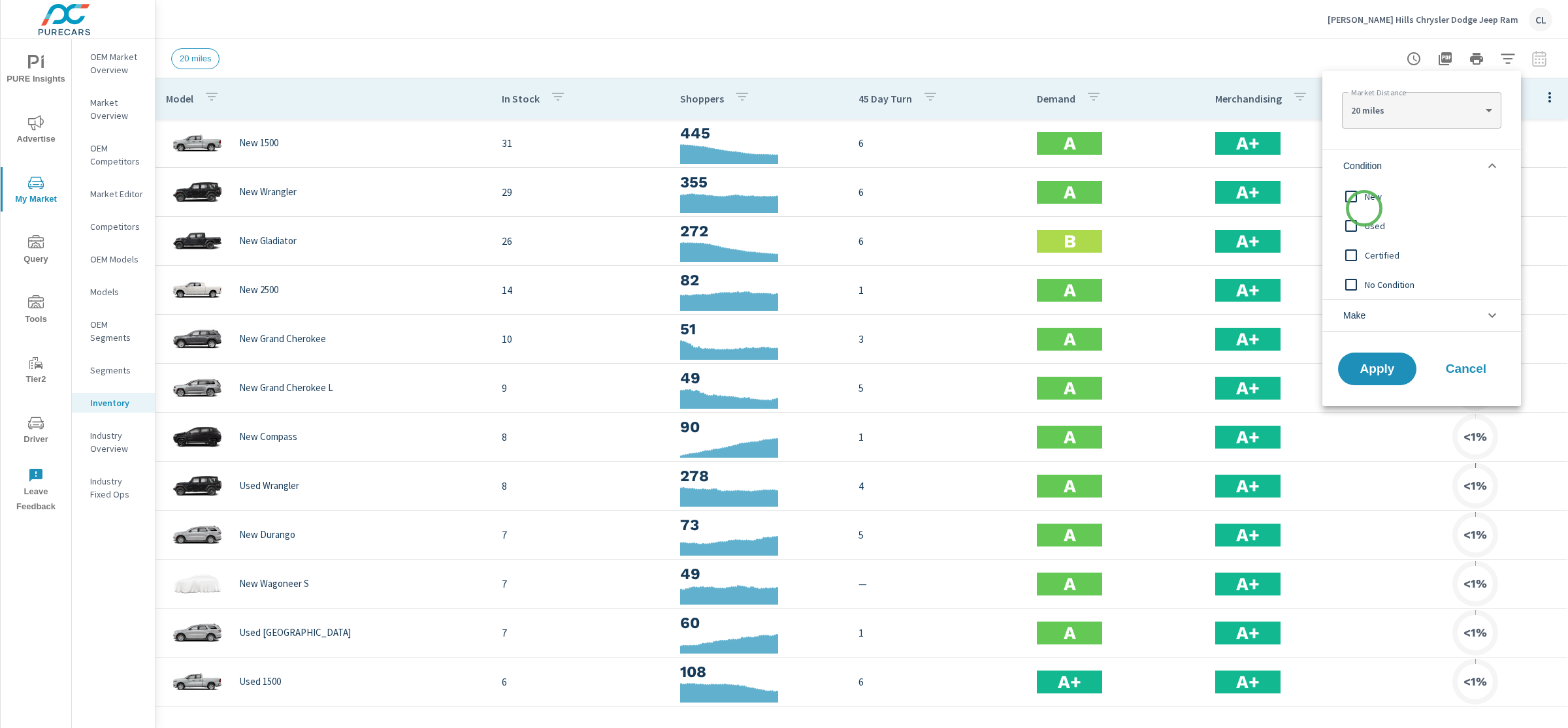
click at [1364, 209] on input "filter options" at bounding box center [1351, 197] width 28 height 28
click at [1368, 313] on li "Make" at bounding box center [1421, 315] width 199 height 33
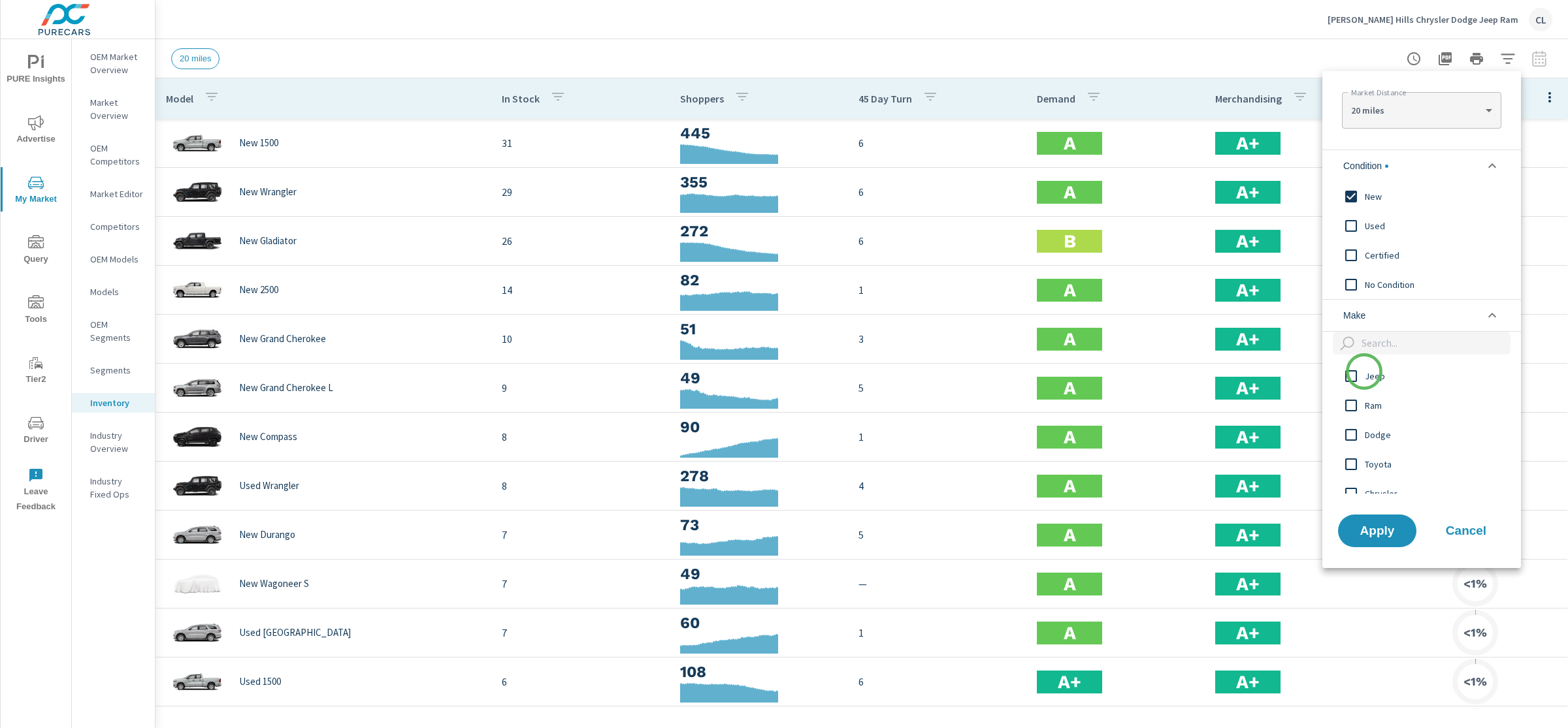
click at [1363, 379] on input "filter options" at bounding box center [1351, 376] width 28 height 28
click at [1377, 408] on span "Ram" at bounding box center [1436, 405] width 143 height 16
click at [1377, 442] on span "Dodge" at bounding box center [1436, 435] width 143 height 16
click at [1360, 459] on input "filter options" at bounding box center [1351, 466] width 28 height 28
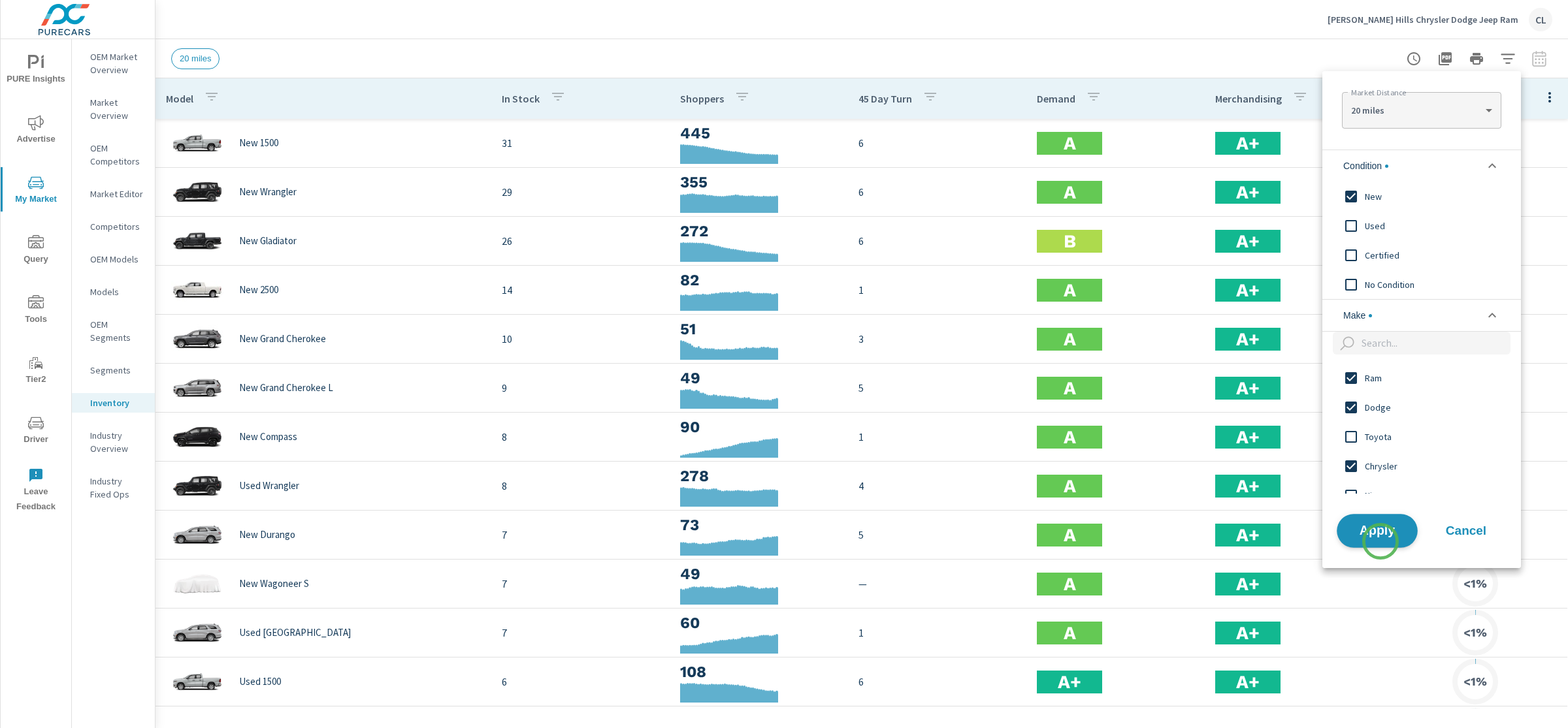
click at [1380, 541] on button "Apply" at bounding box center [1377, 531] width 81 height 34
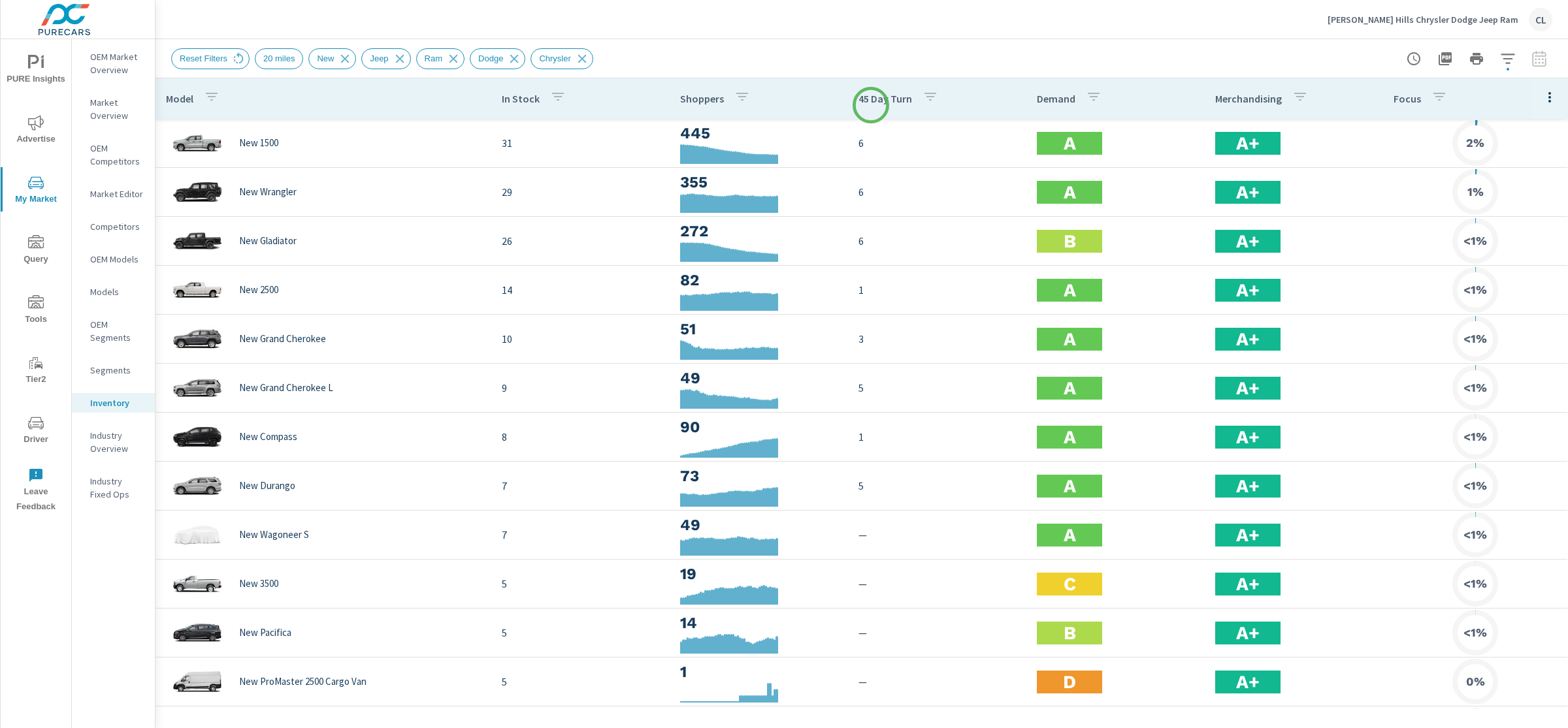
click at [871, 105] on div "45 Day Turn" at bounding box center [900, 98] width 85 height 30
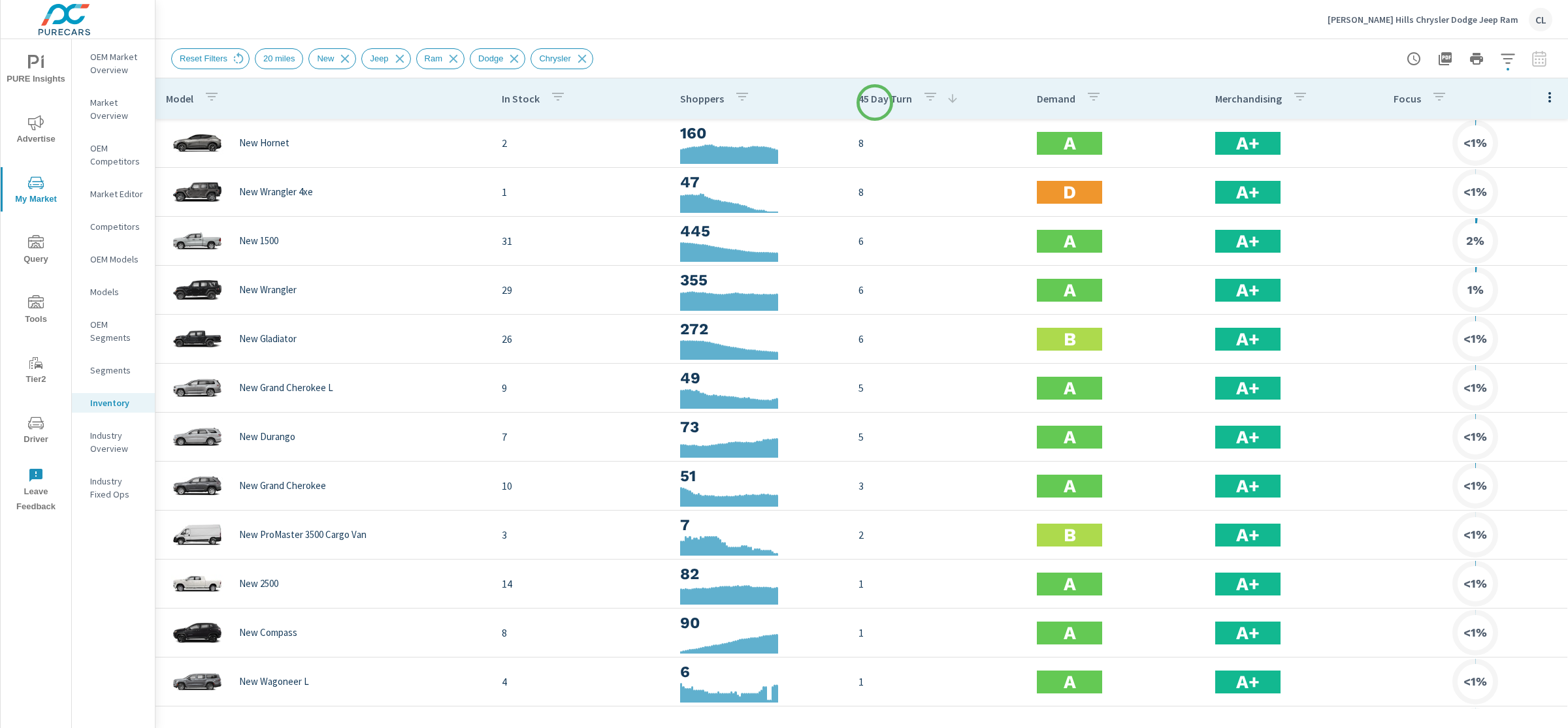
click at [875, 102] on p "45 Day Turn" at bounding box center [885, 99] width 54 height 13
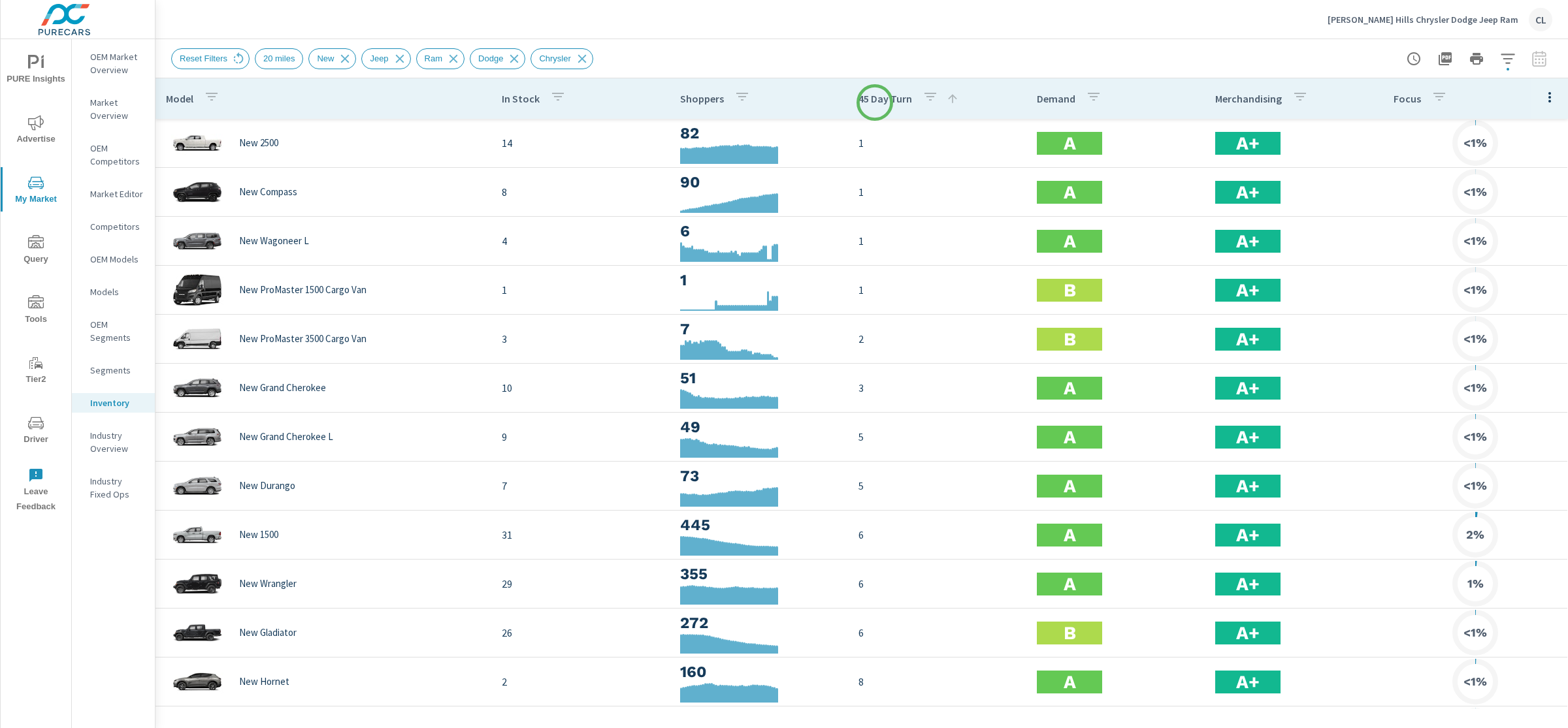
click at [875, 102] on p "45 Day Turn" at bounding box center [885, 99] width 54 height 13
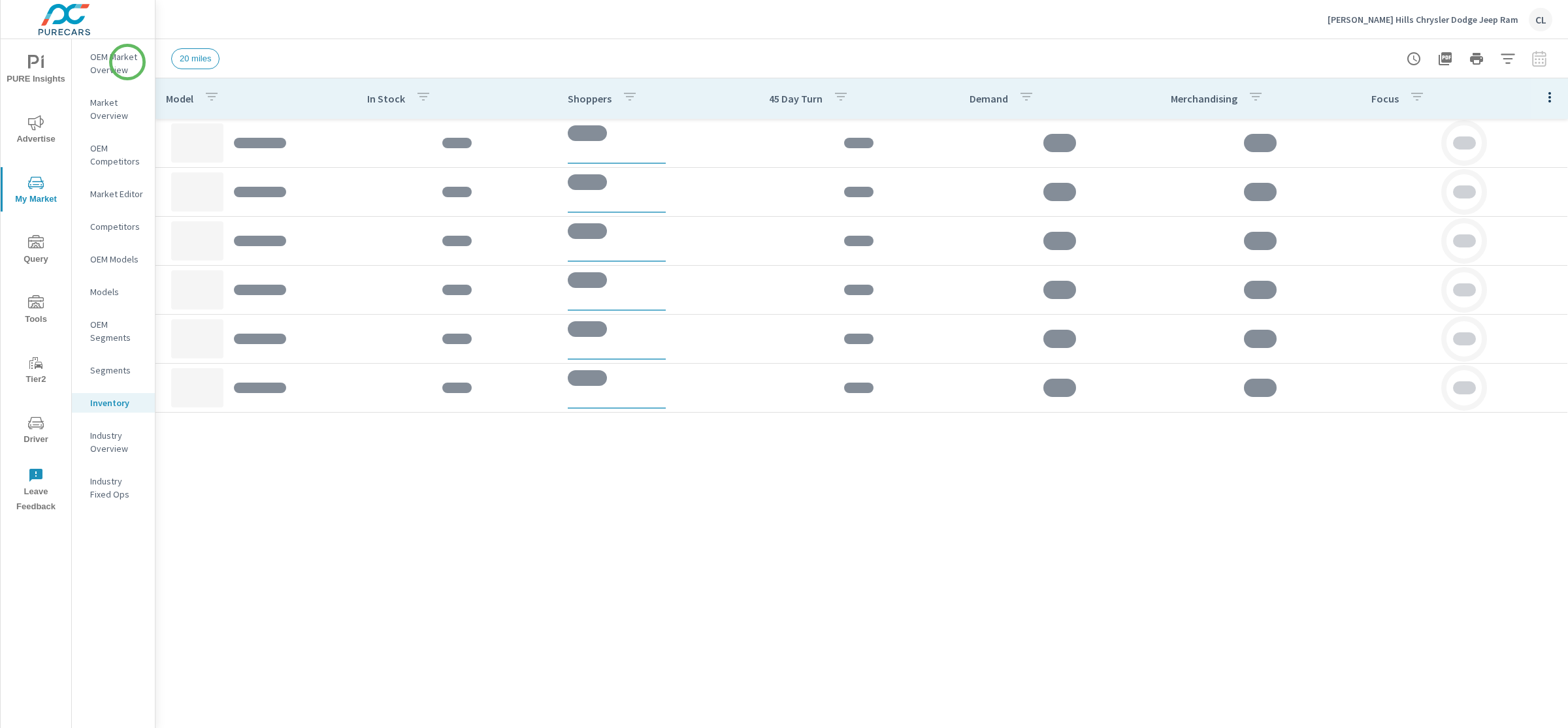
click at [131, 56] on p "OEM Market Overview" at bounding box center [117, 63] width 54 height 26
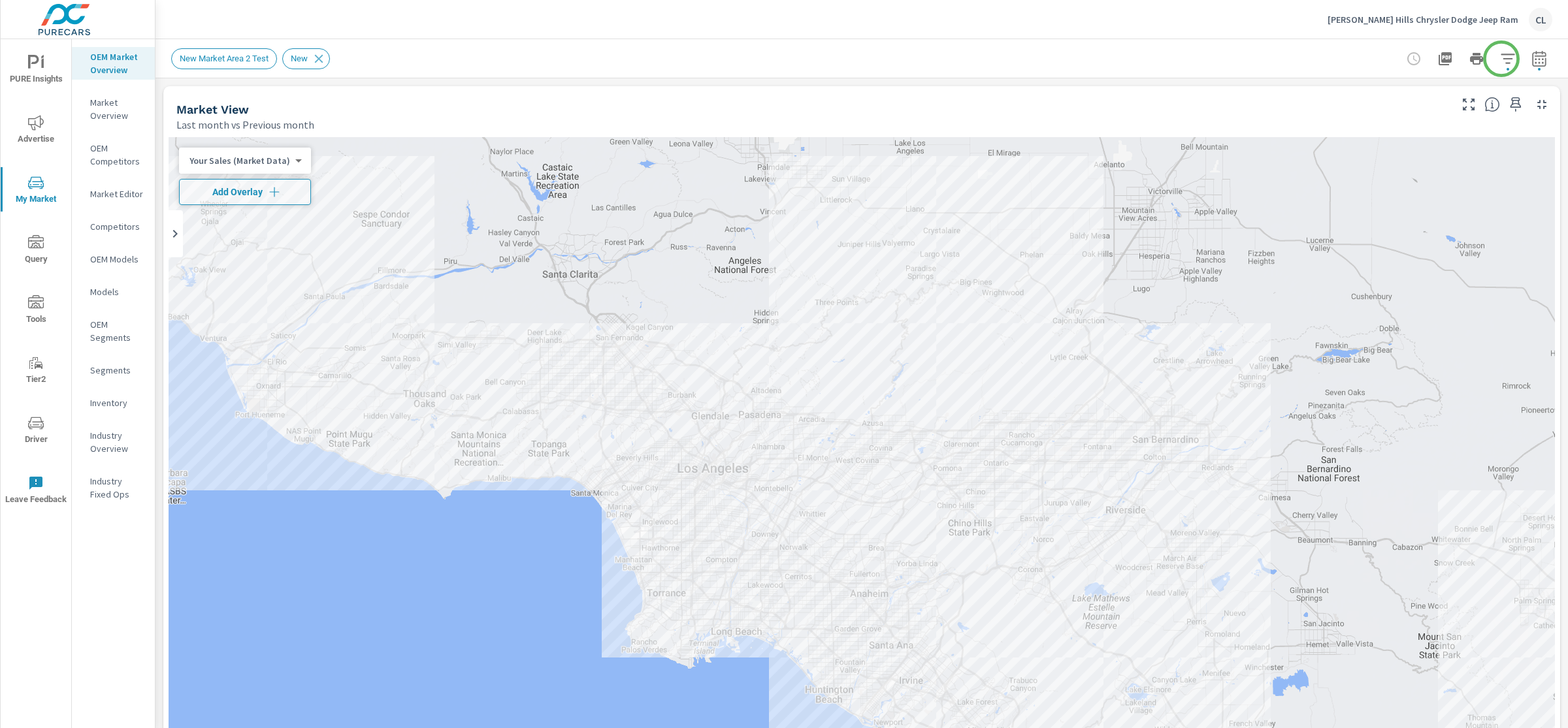
click at [1501, 59] on icon "button" at bounding box center [1508, 59] width 16 height 16
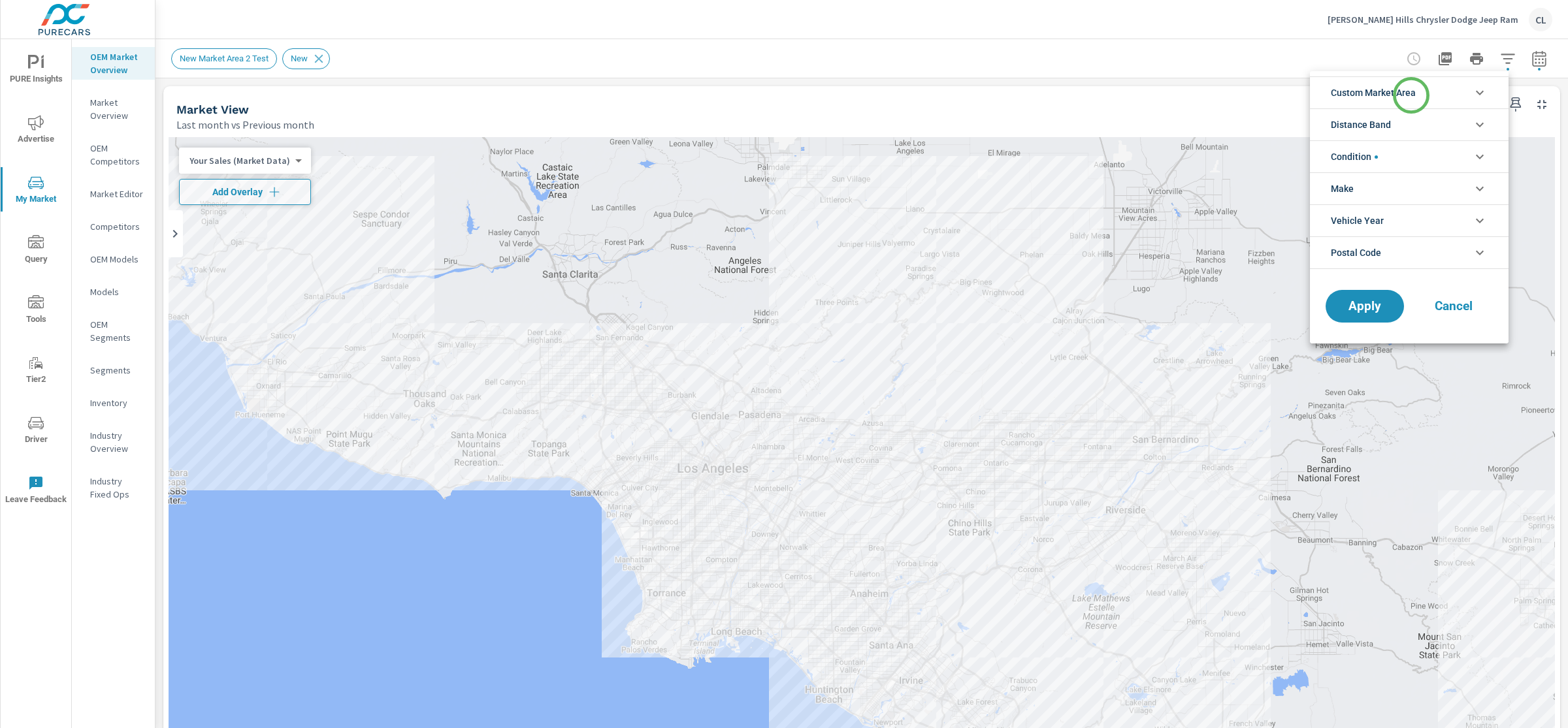
click at [1411, 95] on span "Custom Market Area" at bounding box center [1373, 92] width 85 height 31
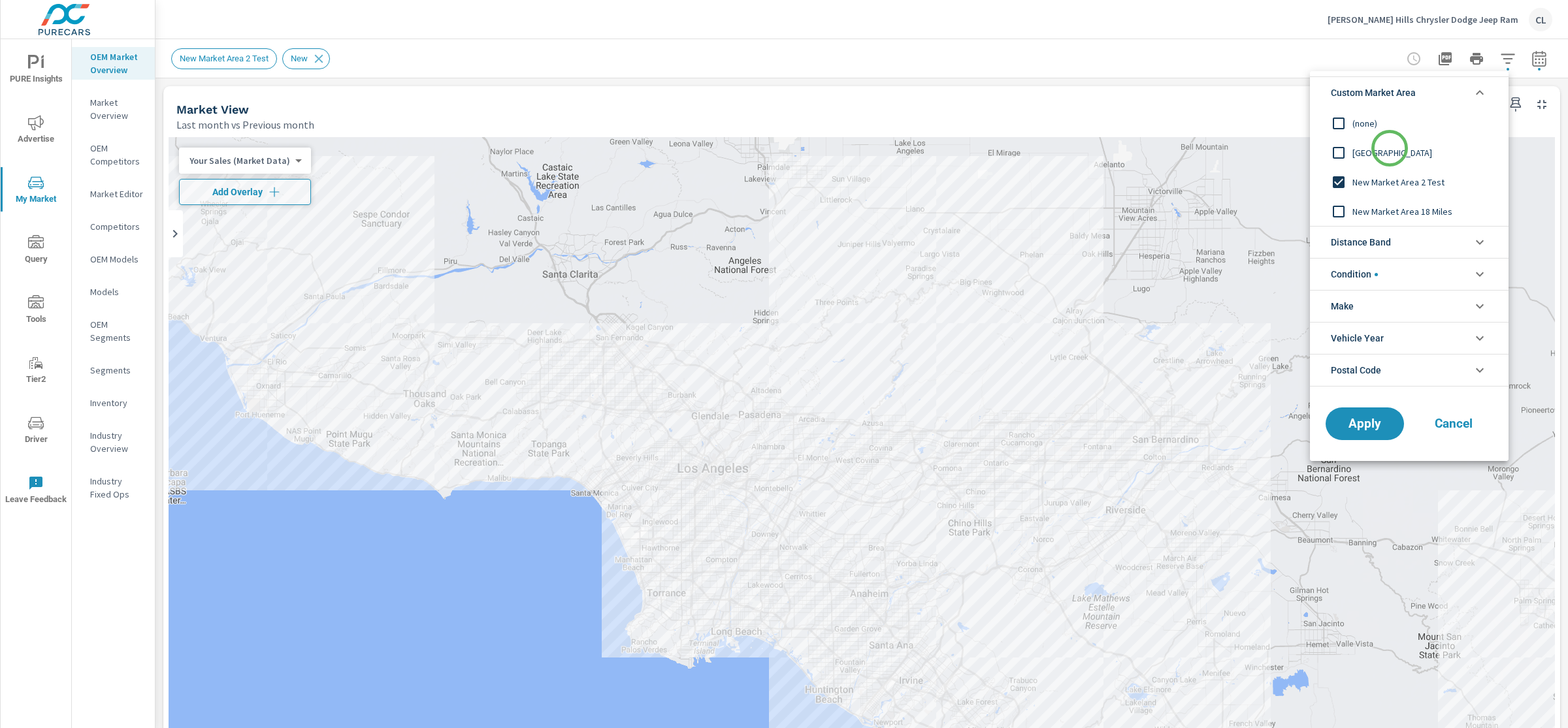
click at [1390, 148] on span "[GEOGRAPHIC_DATA]" at bounding box center [1424, 153] width 143 height 16
click at [1387, 239] on span "Distance Band" at bounding box center [1360, 241] width 60 height 31
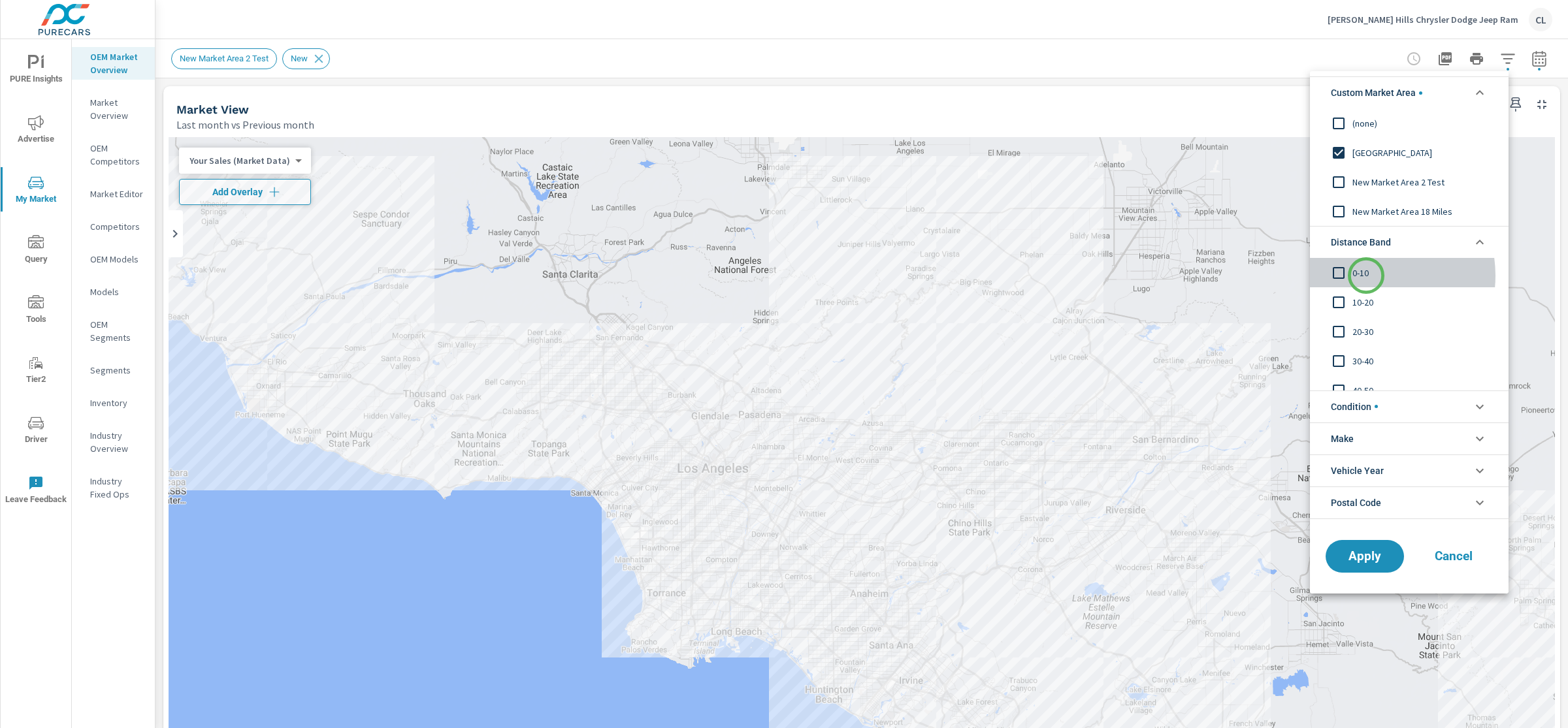
click at [1366, 276] on span "0-10" at bounding box center [1424, 273] width 143 height 16
click at [1366, 294] on span "10-20" at bounding box center [1424, 302] width 143 height 16
click at [1363, 324] on span "20-30" at bounding box center [1424, 332] width 143 height 16
click at [1393, 410] on li "Condition" at bounding box center [1409, 406] width 199 height 32
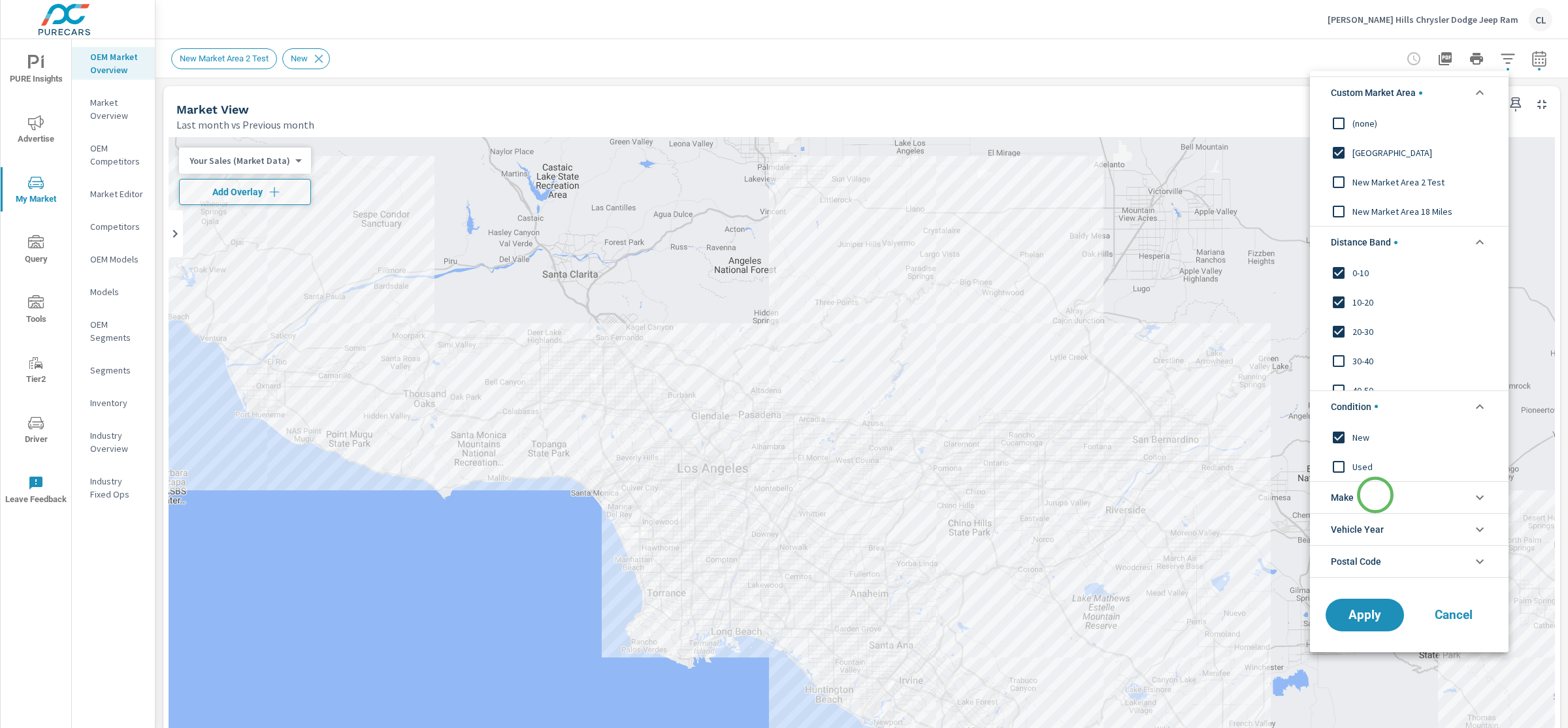
click at [1375, 495] on li "Make" at bounding box center [1409, 497] width 199 height 32
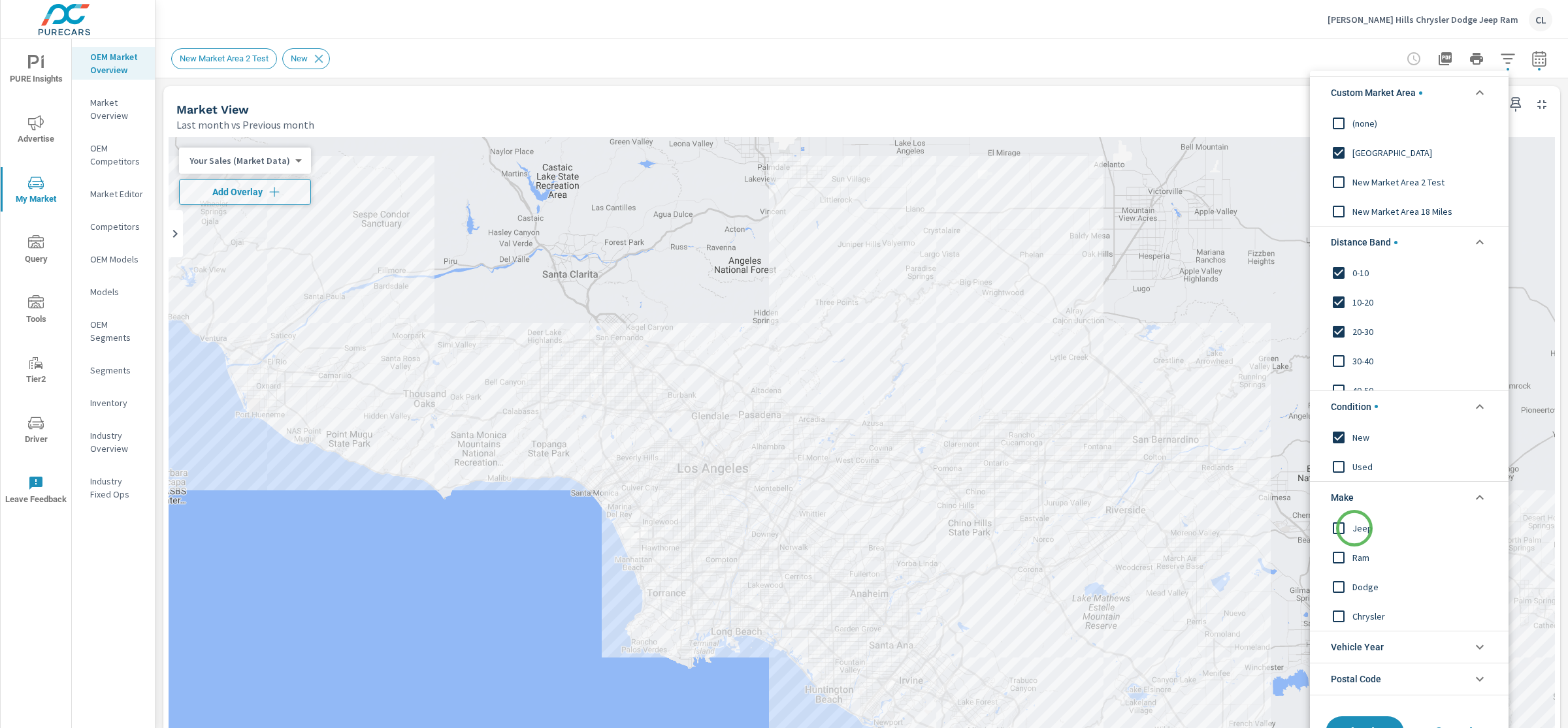
click at [1354, 528] on span "Jeep" at bounding box center [1424, 528] width 143 height 16
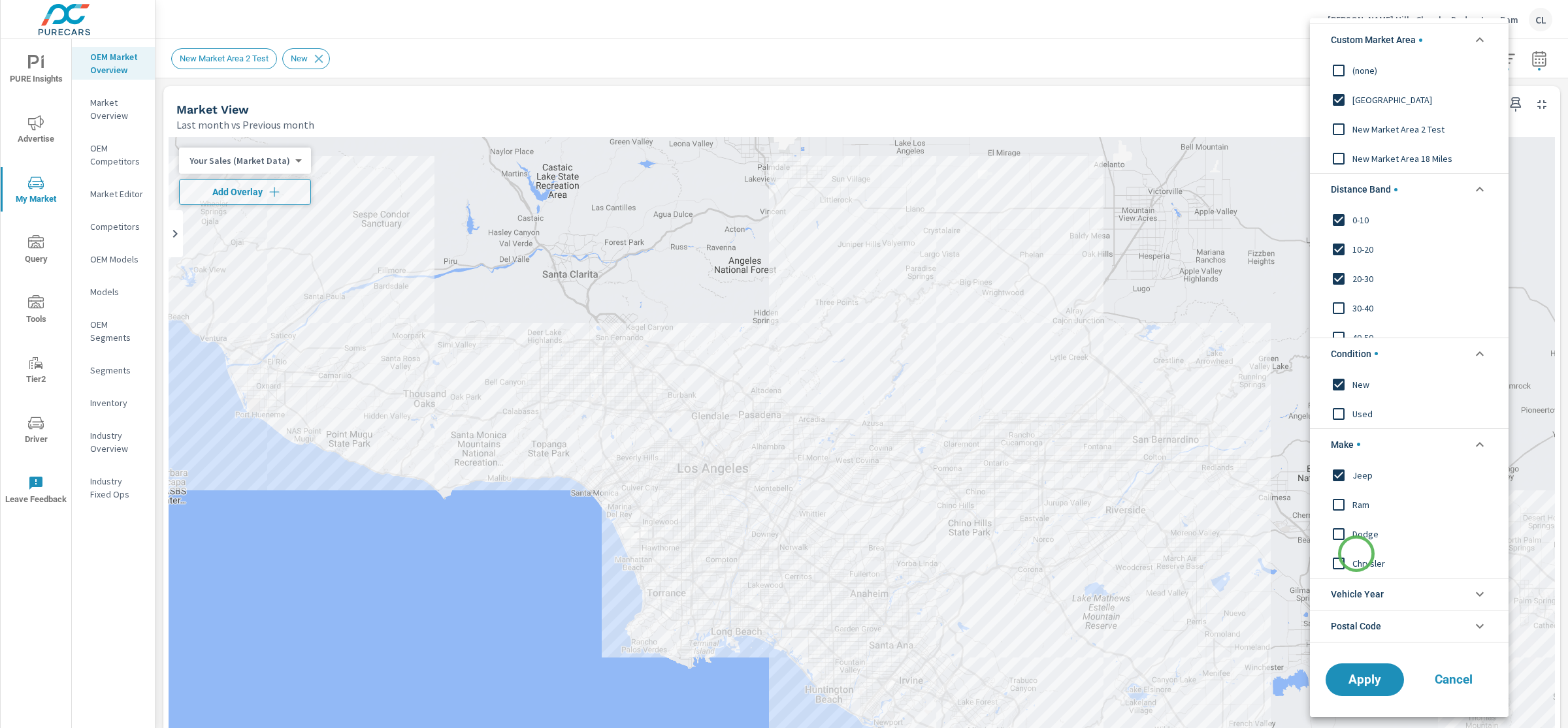
click at [1356, 556] on span "Chrysler" at bounding box center [1424, 563] width 143 height 16
click at [1360, 545] on div "Dodge" at bounding box center [1408, 534] width 196 height 30
click at [1359, 517] on div "Ram" at bounding box center [1408, 504] width 196 height 30
click at [1367, 688] on button "Apply" at bounding box center [1365, 679] width 81 height 34
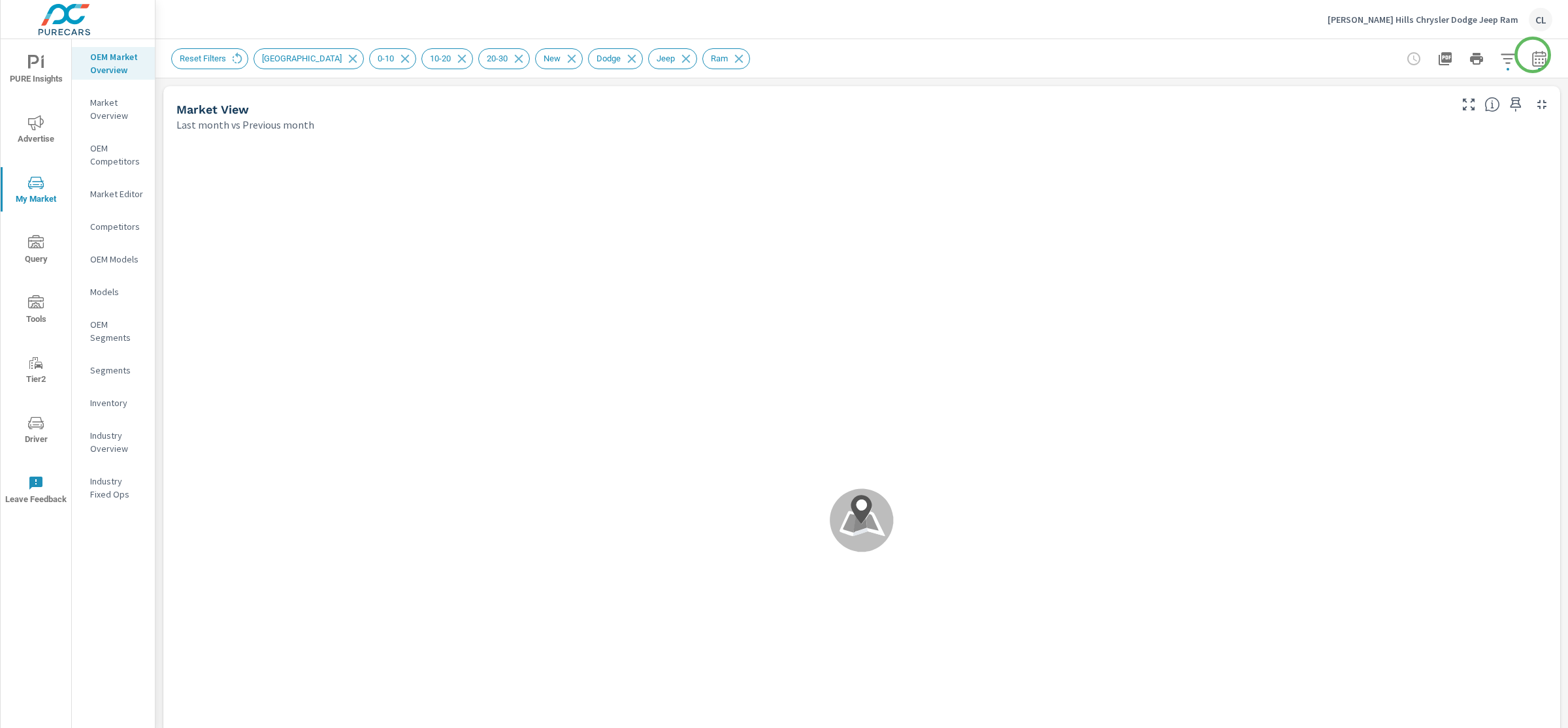
click at [1532, 56] on icon "button" at bounding box center [1538, 58] width 14 height 16
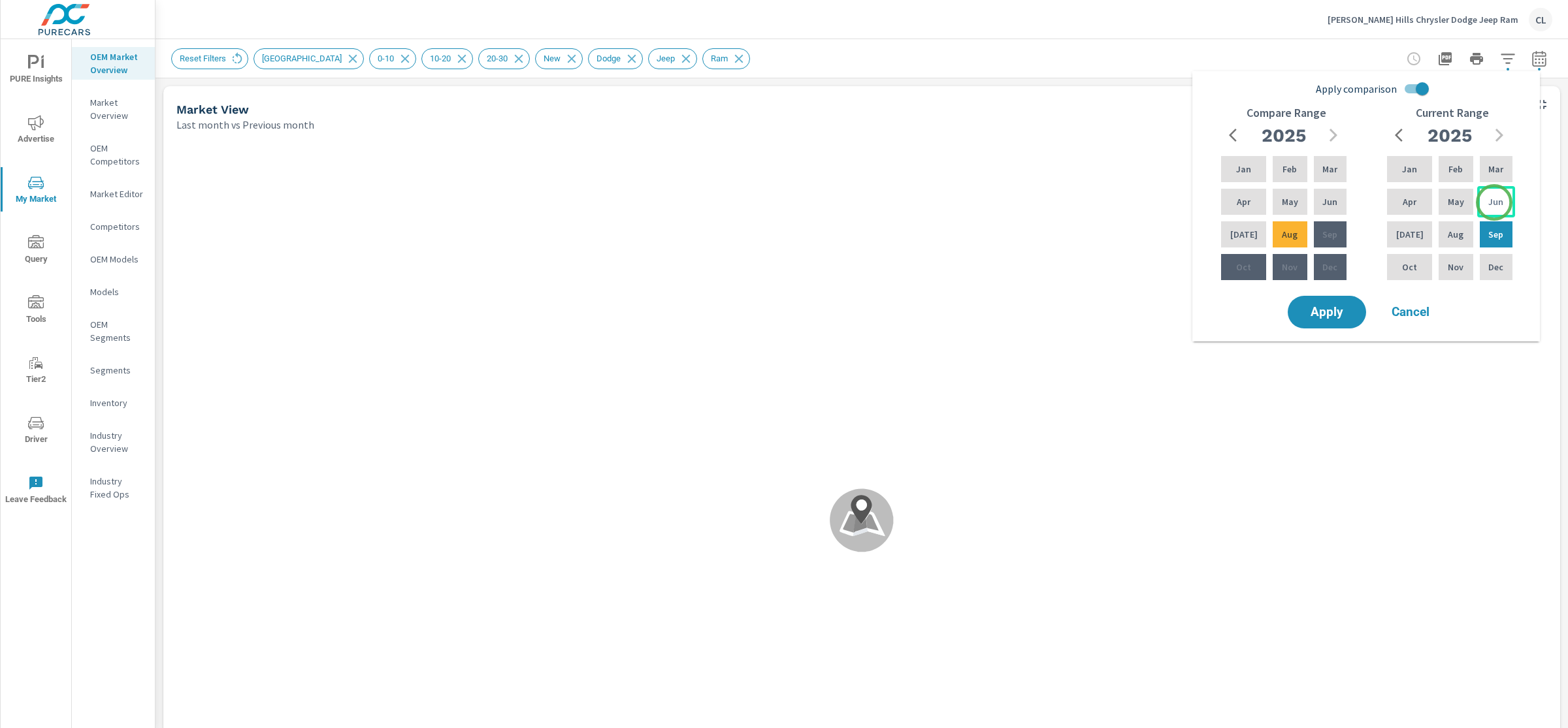
click at [1494, 202] on p "Jun" at bounding box center [1495, 202] width 15 height 13
click at [1462, 233] on div "Aug" at bounding box center [1456, 234] width 39 height 31
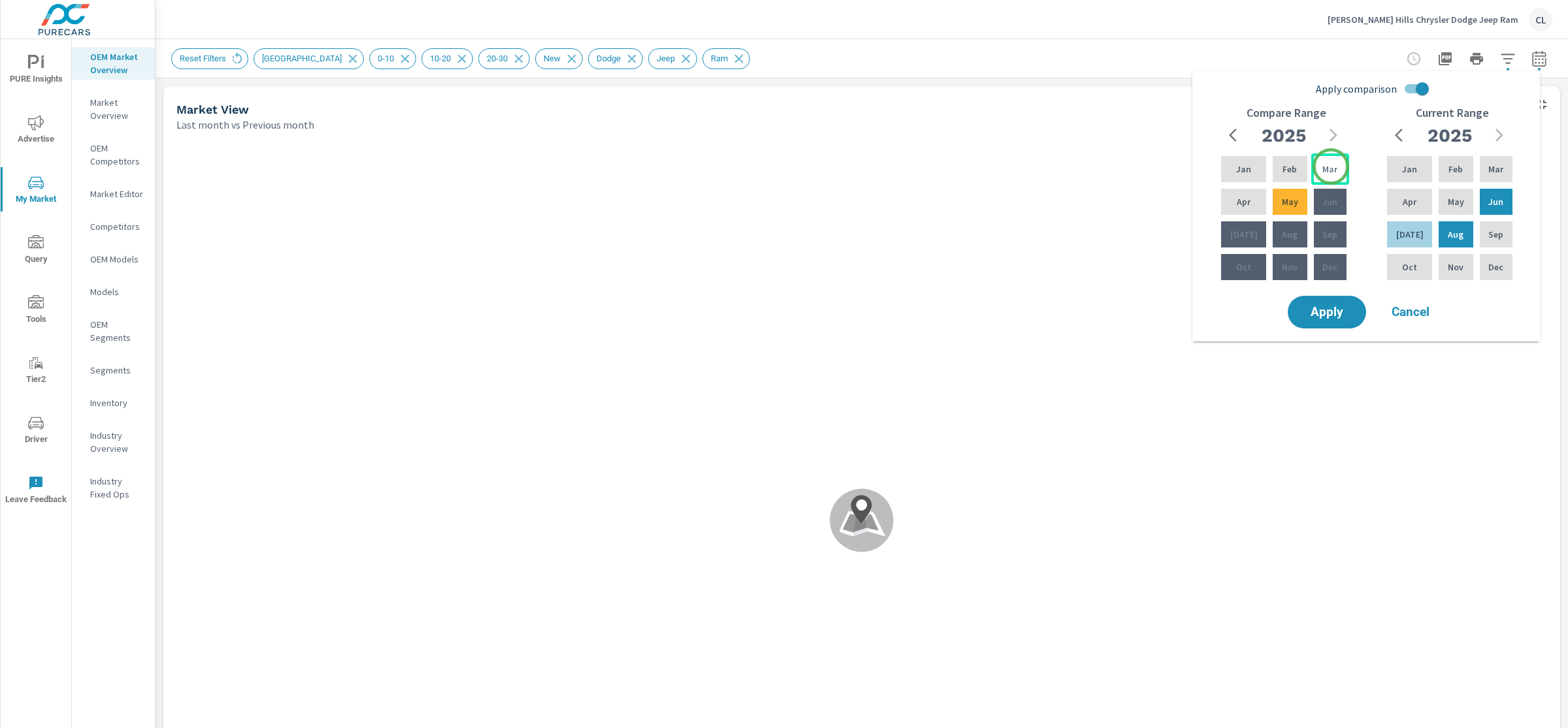
click at [1331, 167] on p "Mar" at bounding box center [1329, 169] width 15 height 13
click at [1289, 202] on p "May" at bounding box center [1289, 202] width 17 height 13
click at [1406, 235] on p "[DATE]" at bounding box center [1410, 234] width 28 height 13
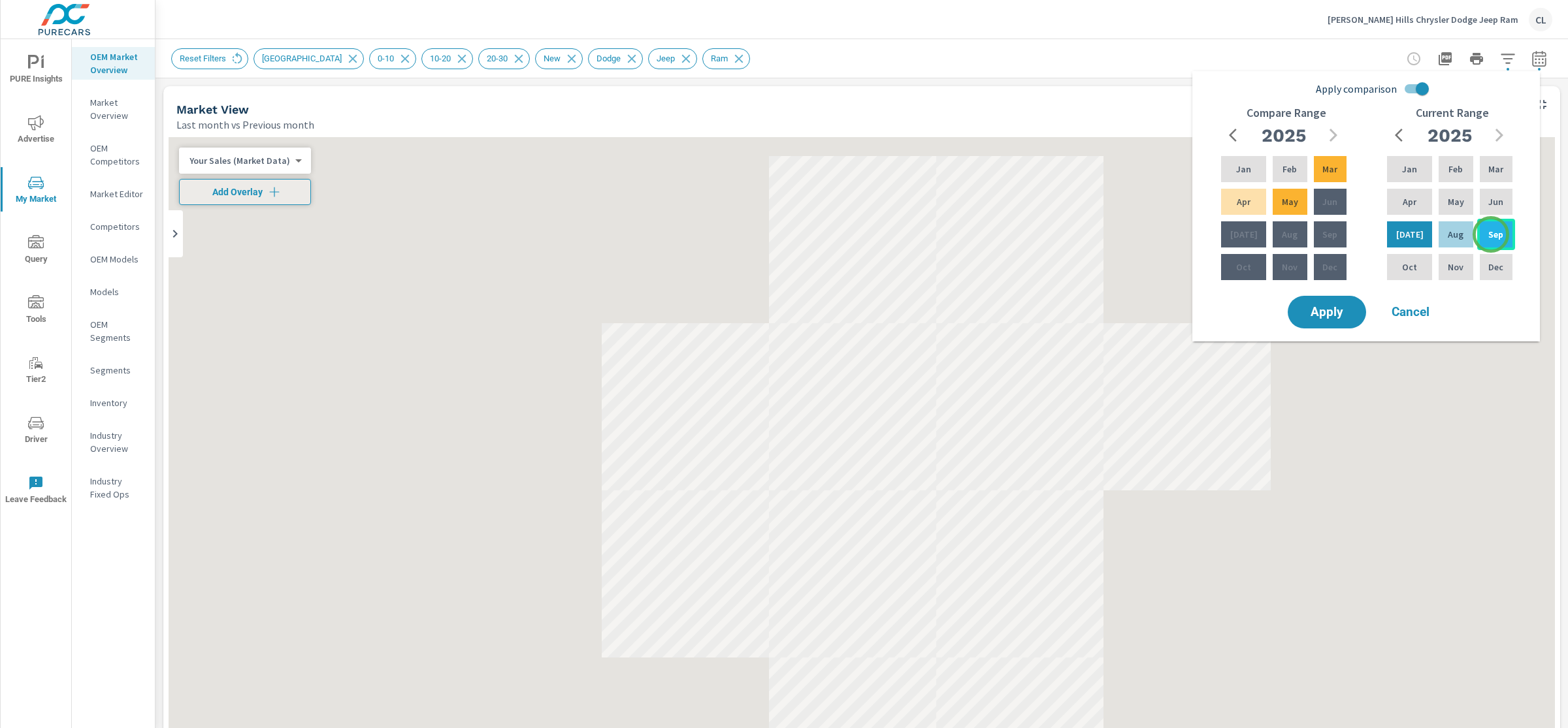
click at [1491, 234] on p "Sep" at bounding box center [1495, 234] width 15 height 13
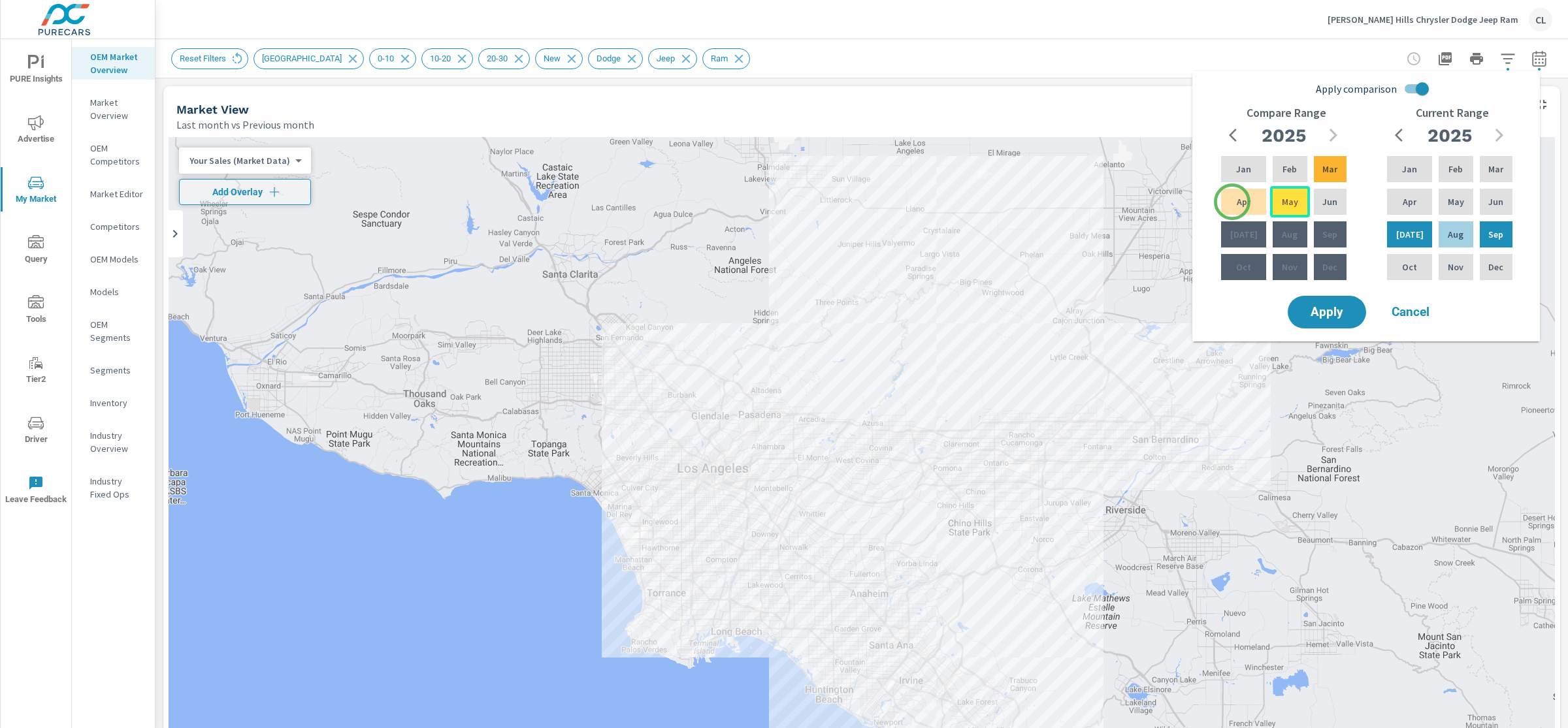
drag, startPoint x: 1232, startPoint y: 202, endPoint x: 1293, endPoint y: 201, distance: 61.0
click at [1236, 201] on p "Apr" at bounding box center [1243, 202] width 14 height 13
click at [1326, 196] on p "Jun" at bounding box center [1329, 202] width 15 height 13
click at [1344, 312] on span "Apply" at bounding box center [1327, 312] width 54 height 12
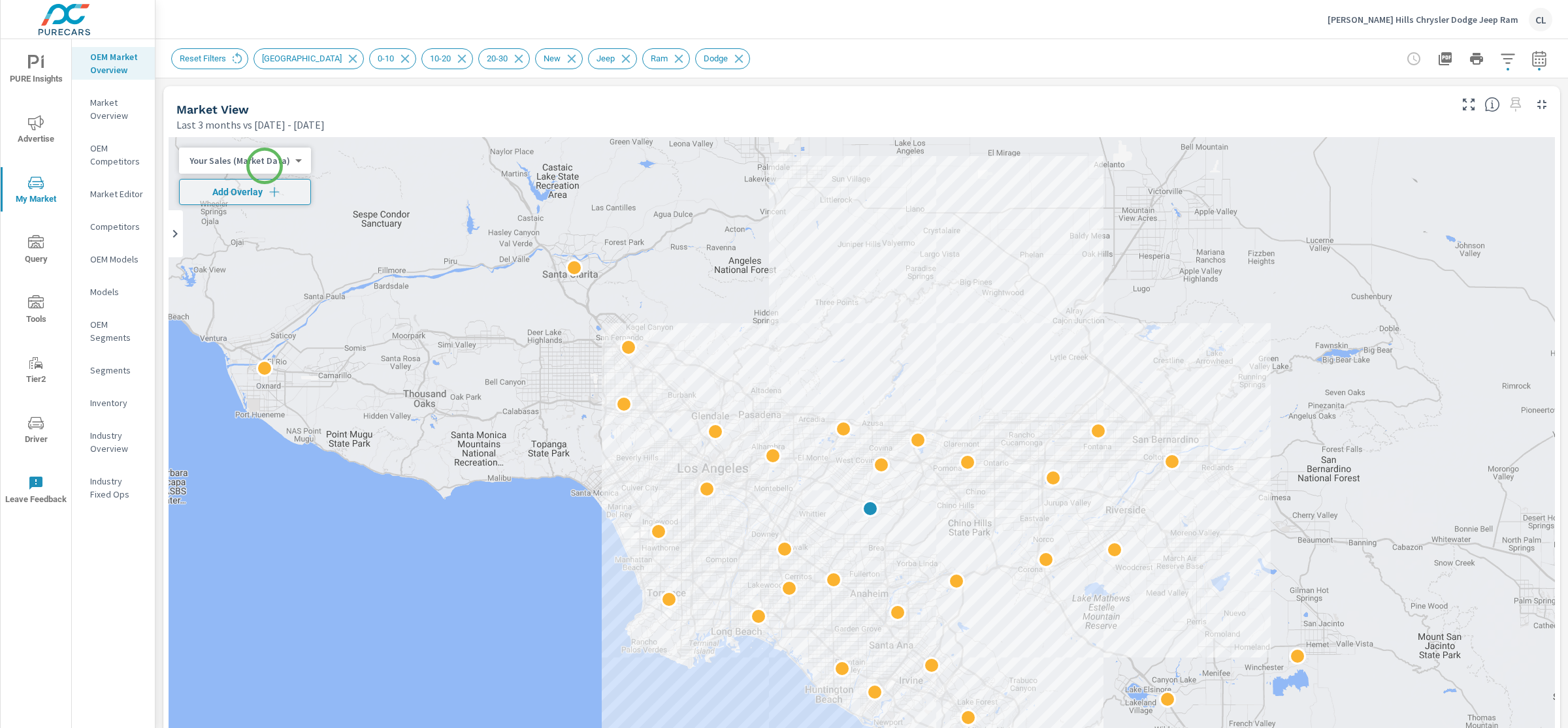
click at [263, 164] on body "PURE Insights Advertise My Market Query Tools Tier2 Driver Leave Feedback OEM M…" at bounding box center [784, 364] width 1568 height 728
click at [253, 201] on li "Total Market Sales" at bounding box center [243, 202] width 128 height 21
click at [254, 199] on button "Add Overlay" at bounding box center [237, 192] width 115 height 26
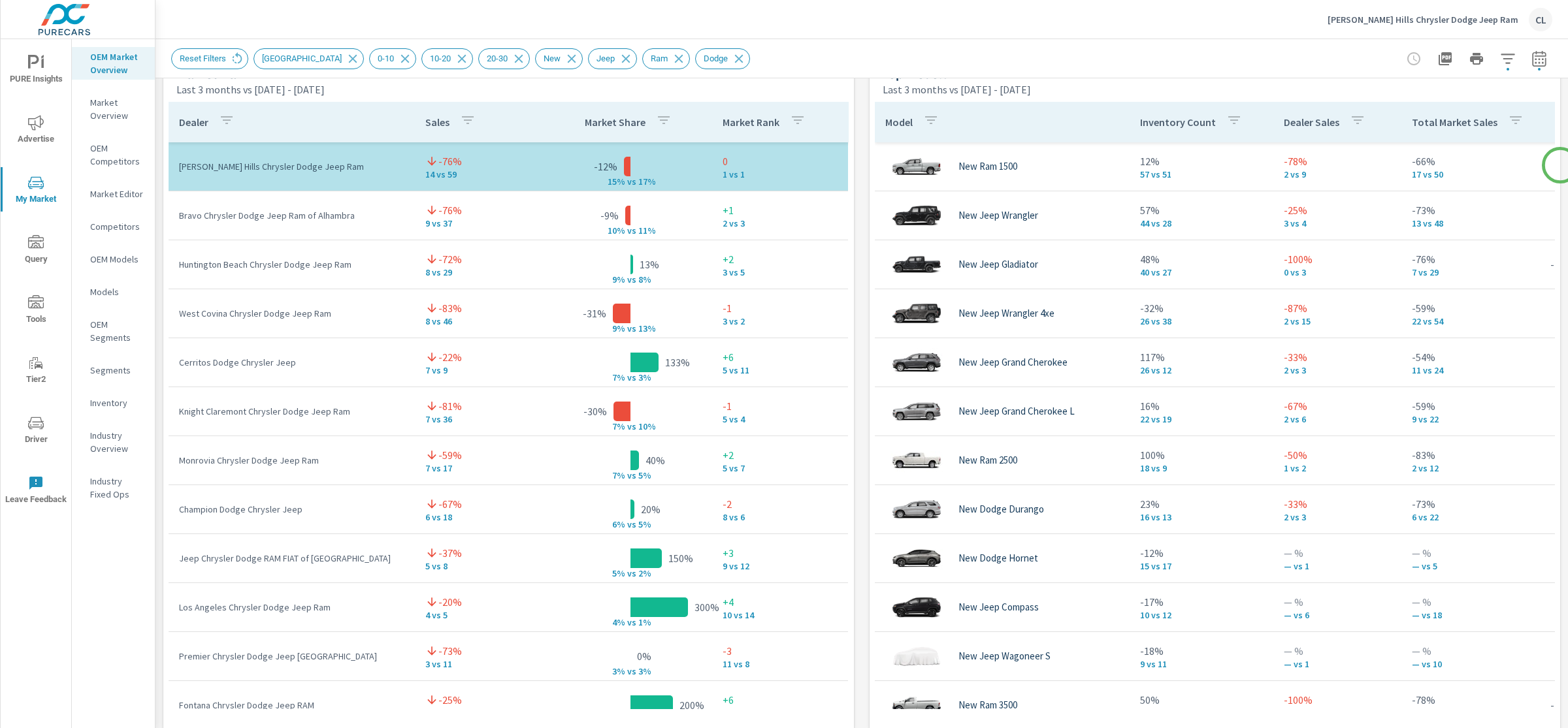
scroll to position [887, 0]
